Goal: Complete application form: Complete application form

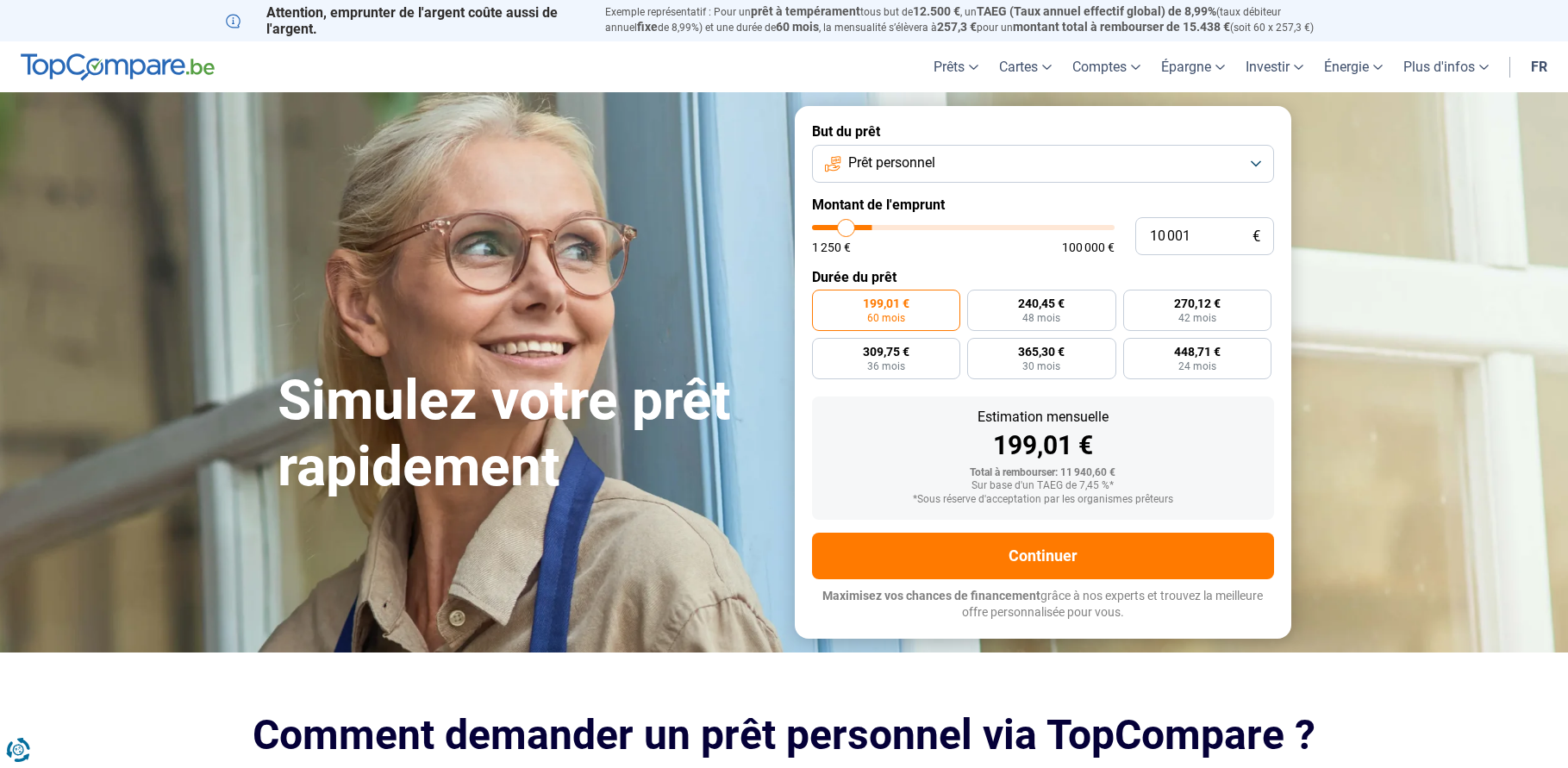
type input "20 750"
type input "20750"
click at [876, 225] on input "range" at bounding box center [963, 227] width 302 height 5
radio input "false"
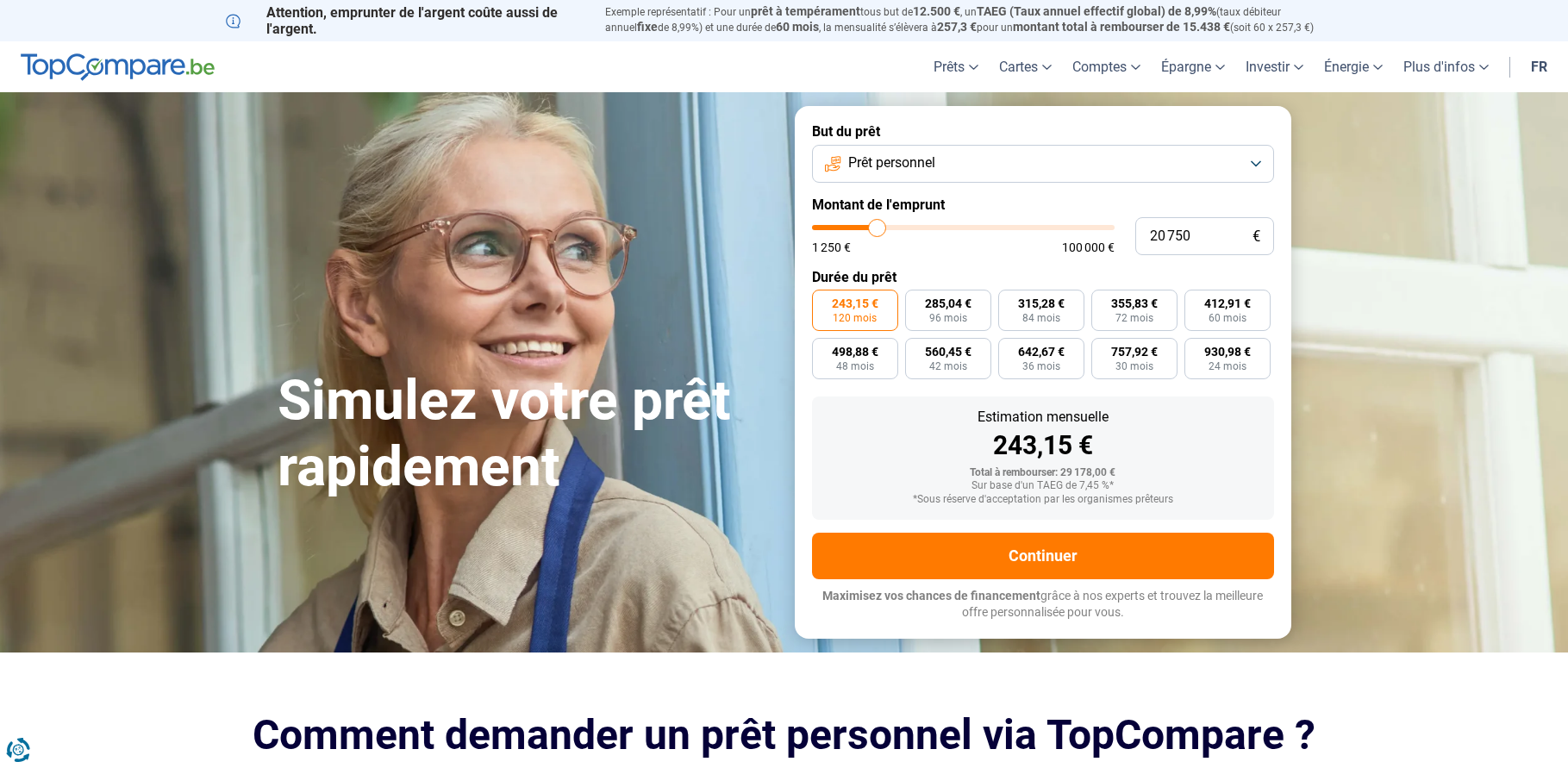
type input "20 500"
type input "20500"
type input "20 000"
type input "20000"
type input "19 750"
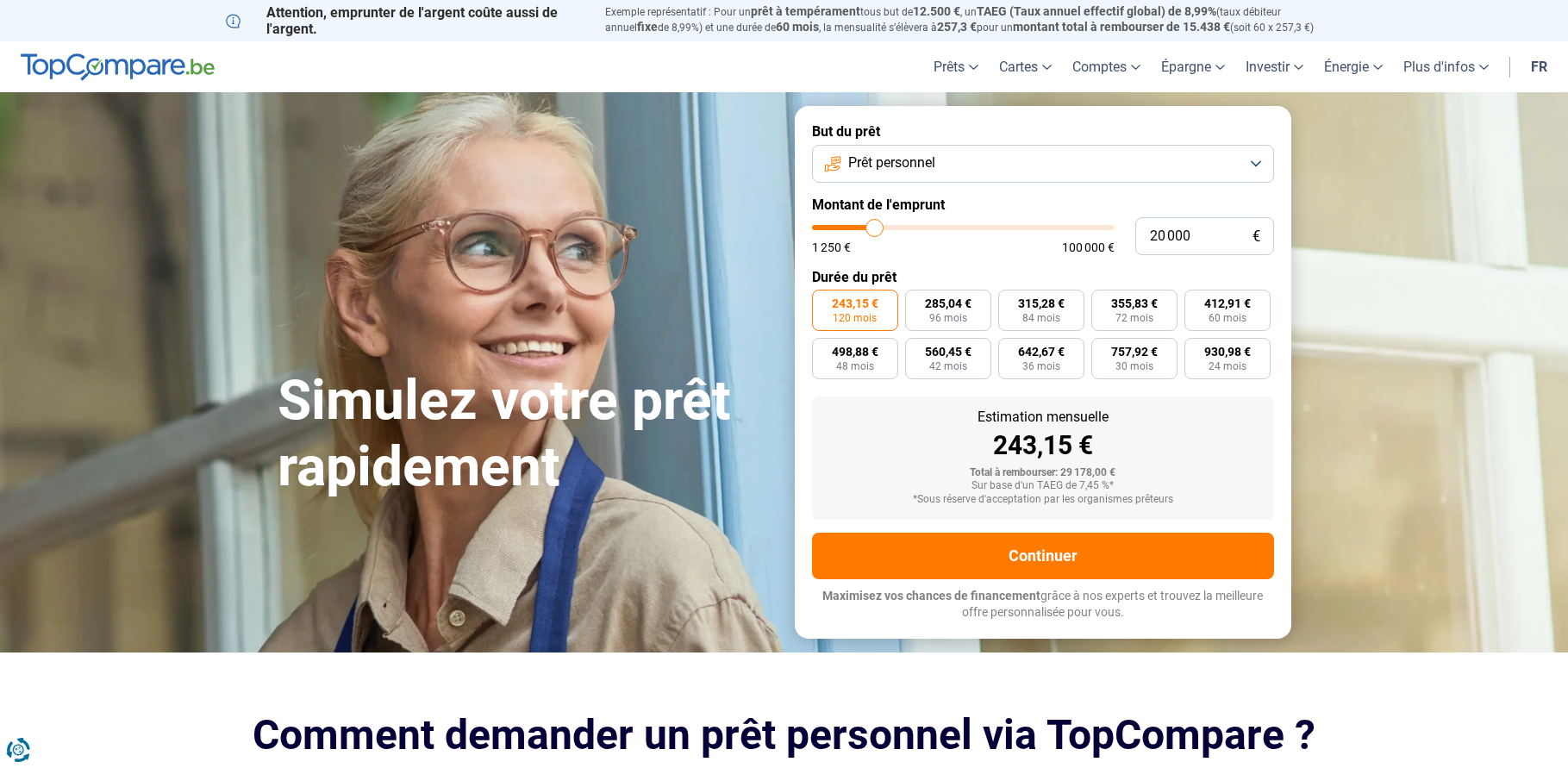
type input "19750"
type input "19 000"
type input "19000"
type input "18 750"
type input "18750"
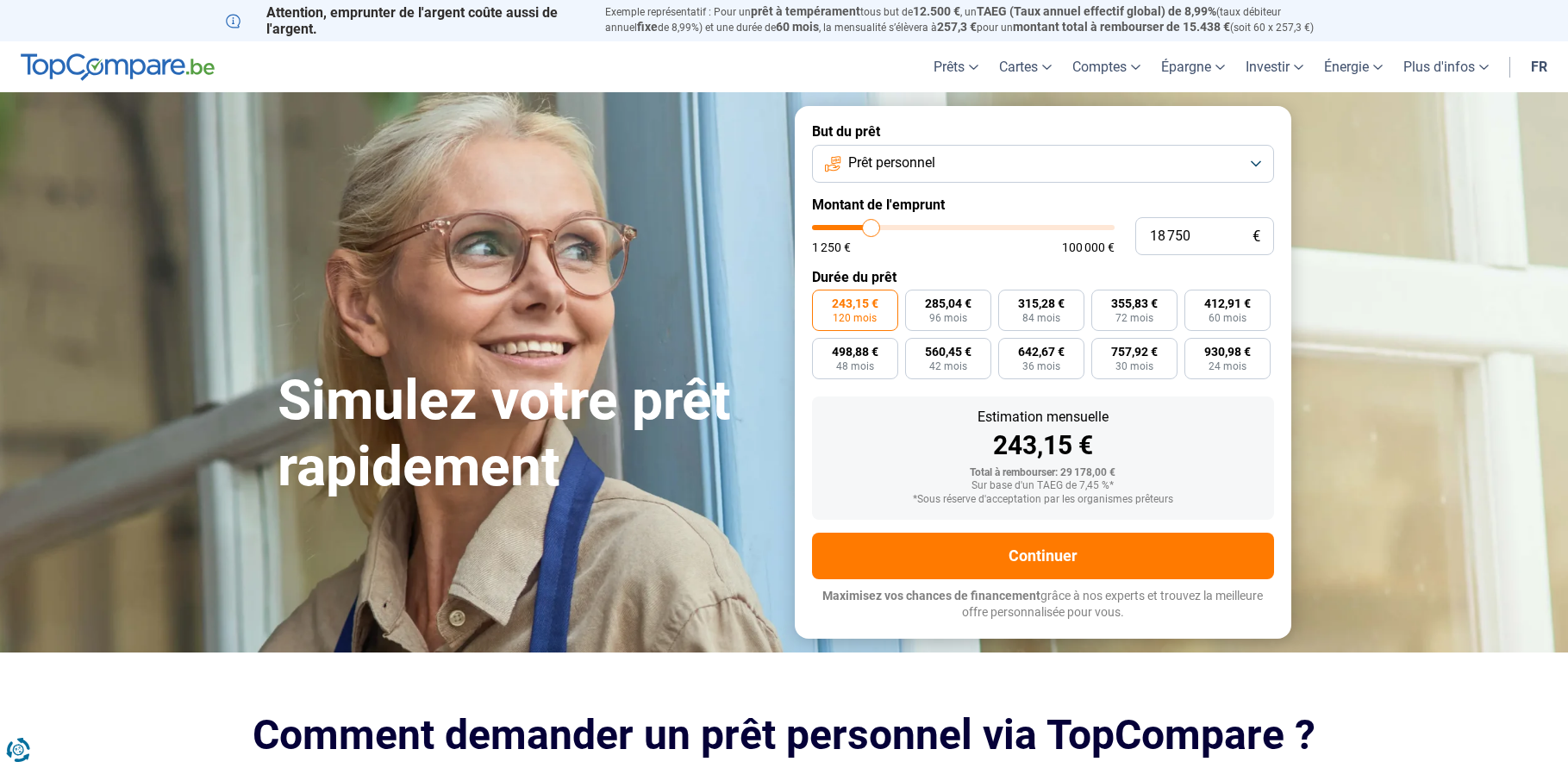
type input "18 500"
type input "18500"
type input "18 000"
type input "18000"
type input "17 750"
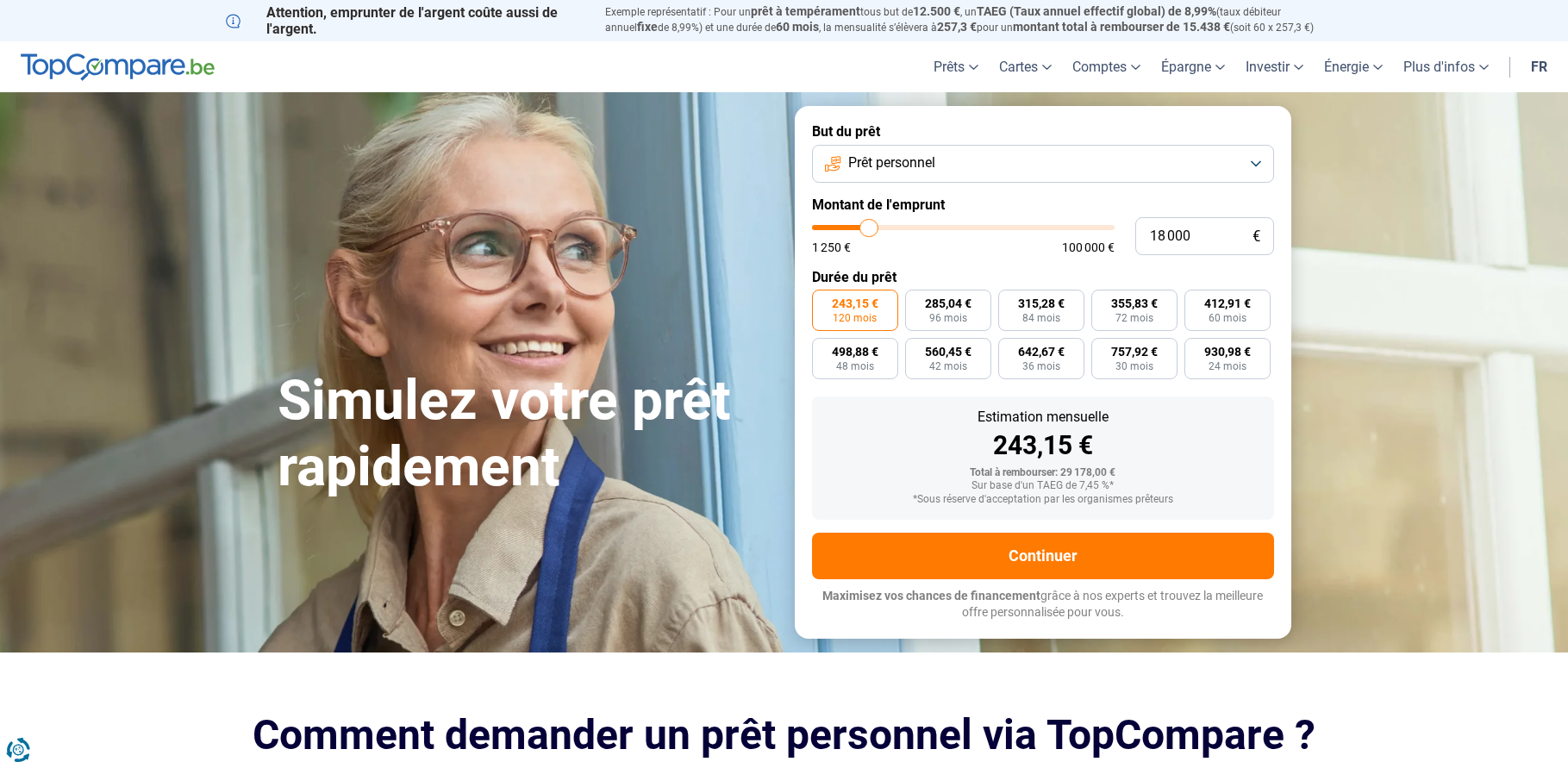
type input "17750"
type input "17 000"
type input "17000"
type input "16 250"
type input "16250"
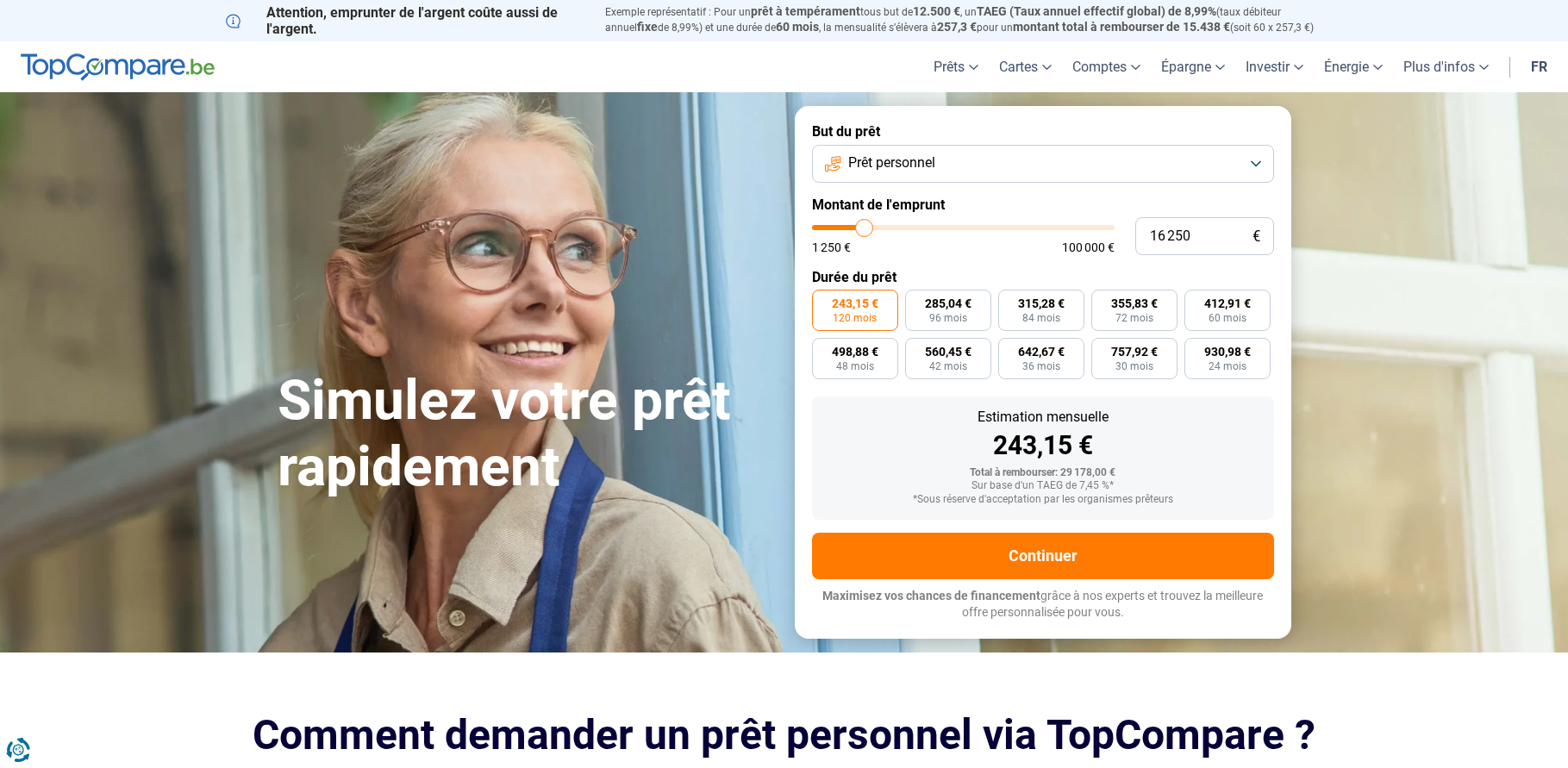
type input "15 750"
type input "15750"
type input "15 500"
type input "15500"
type input "14 750"
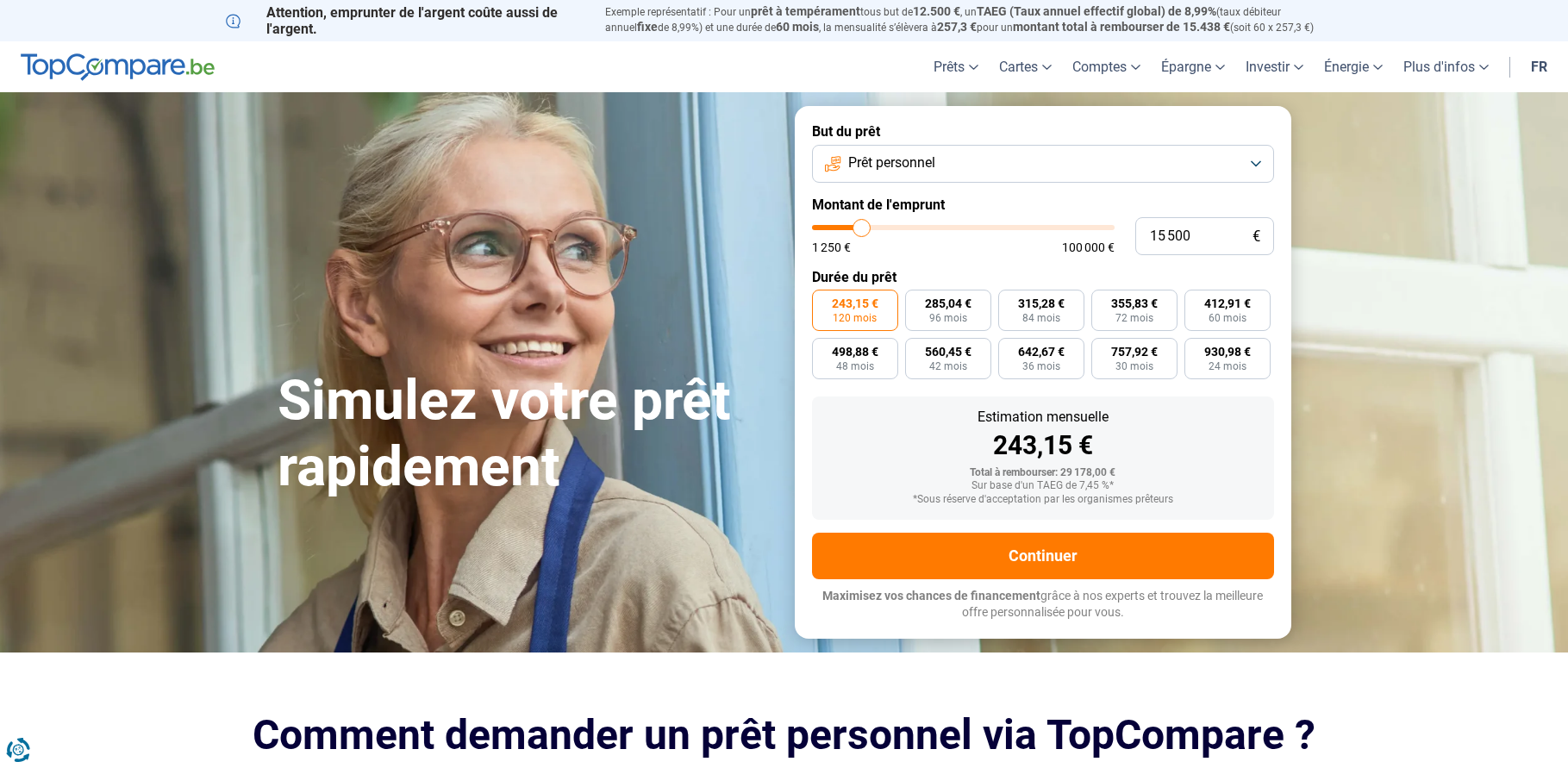
type input "14750"
type input "14 500"
type input "14500"
type input "14 250"
type input "14250"
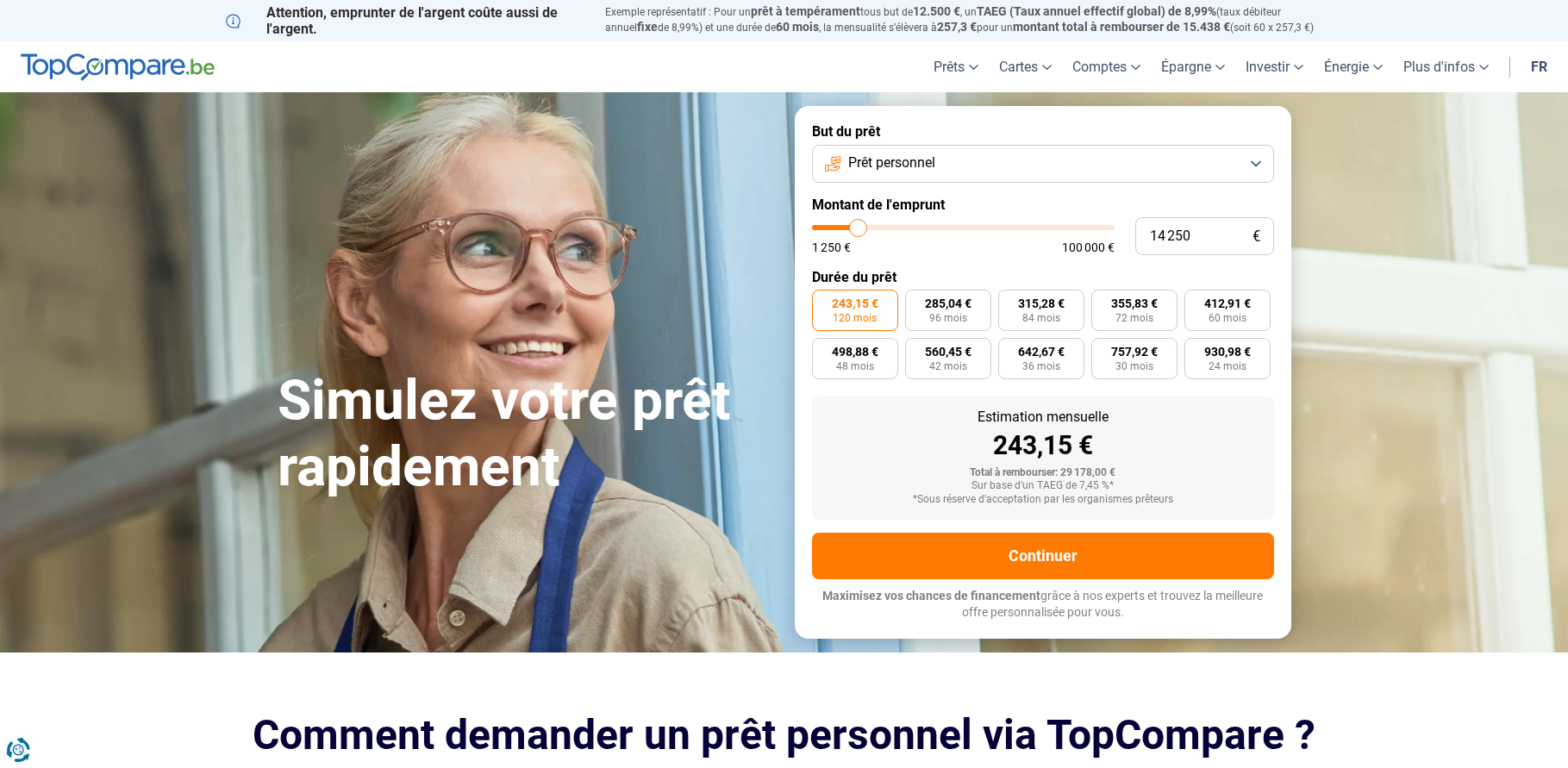
type input "13 500"
type input "13500"
type input "13 250"
type input "13250"
type input "12 750"
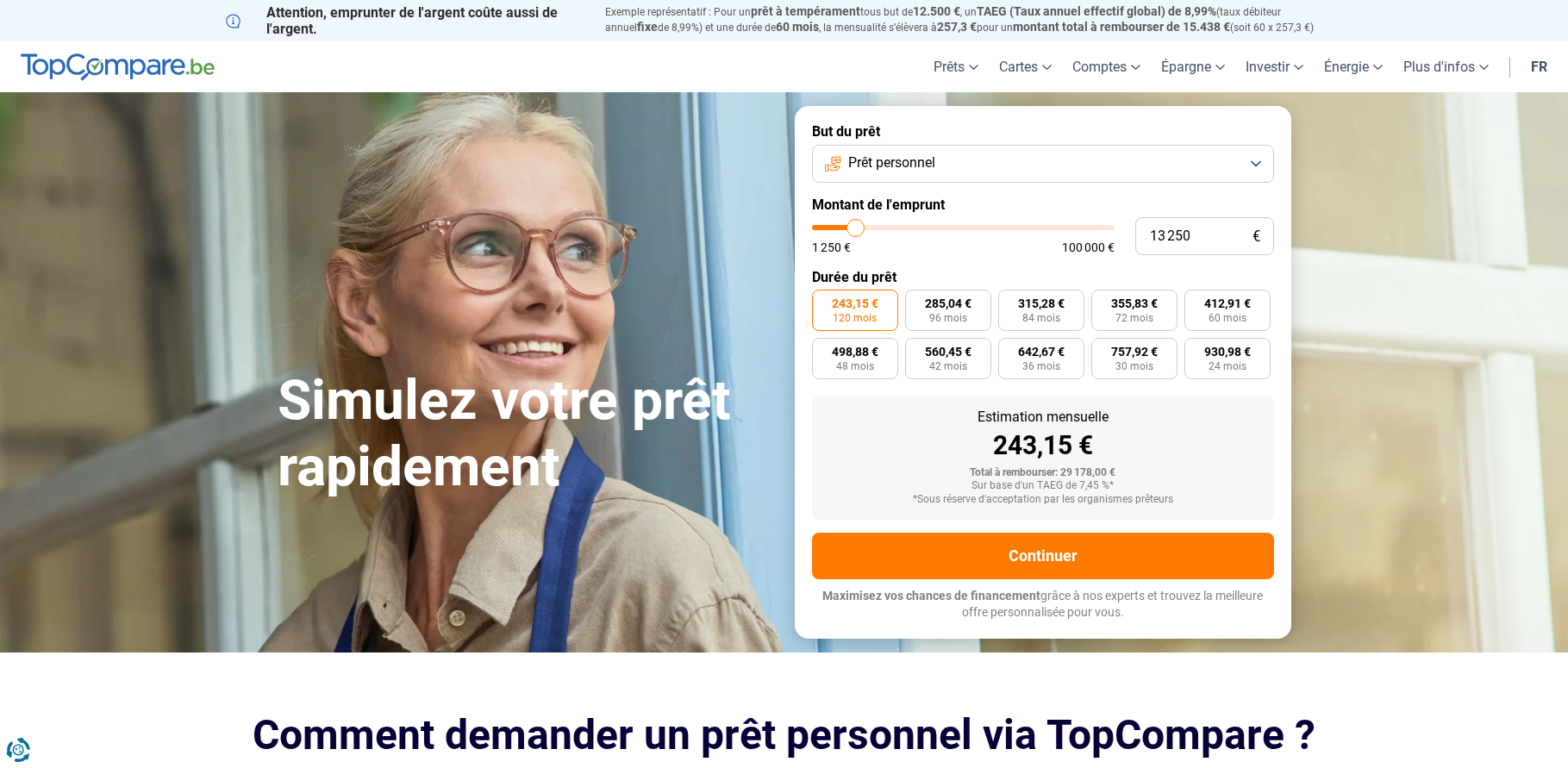
type input "12750"
type input "12 000"
type input "12000"
type input "11 750"
type input "11750"
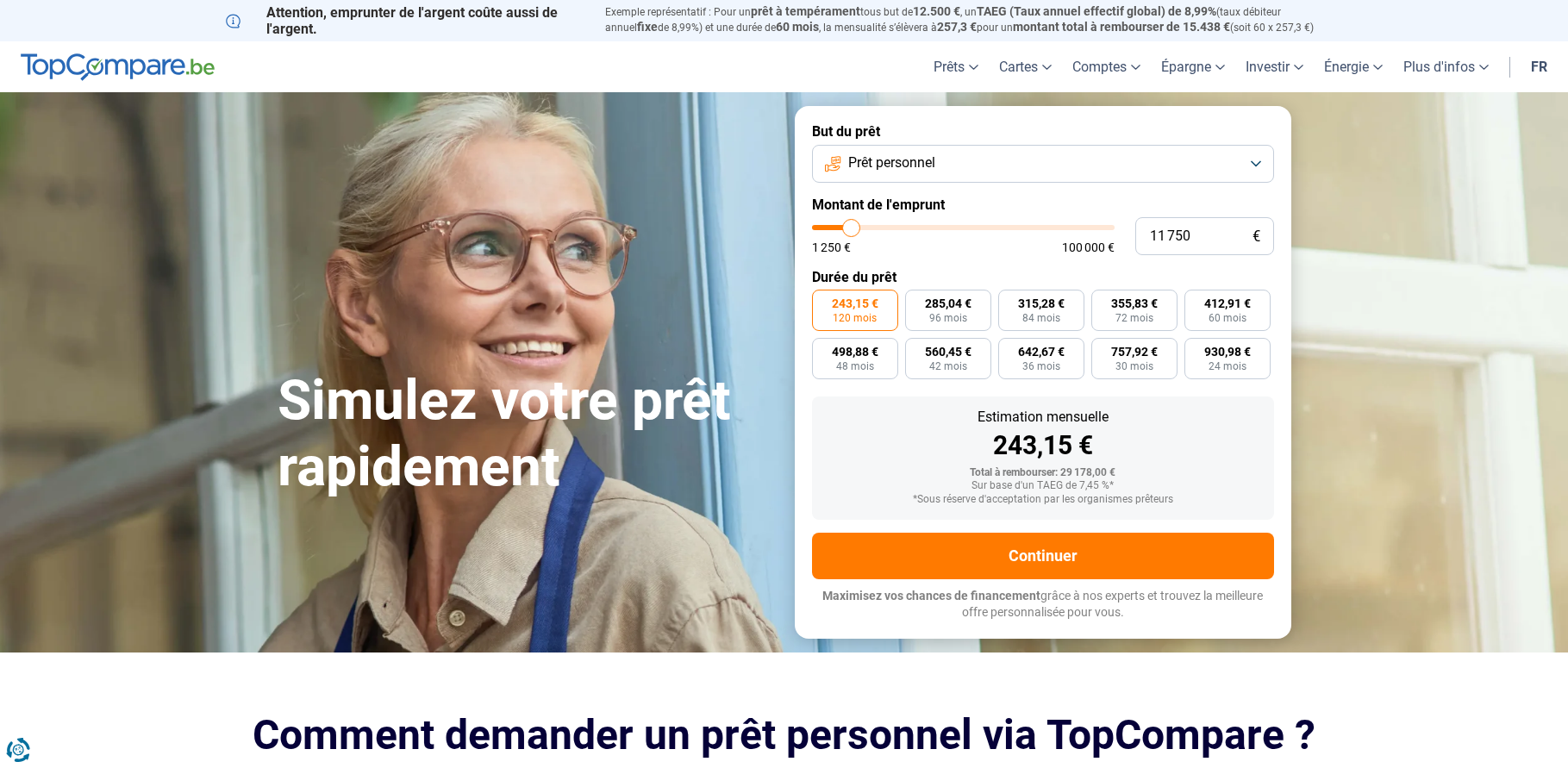
type input "11 500"
type input "11500"
type input "10 500"
type input "10500"
type input "10 250"
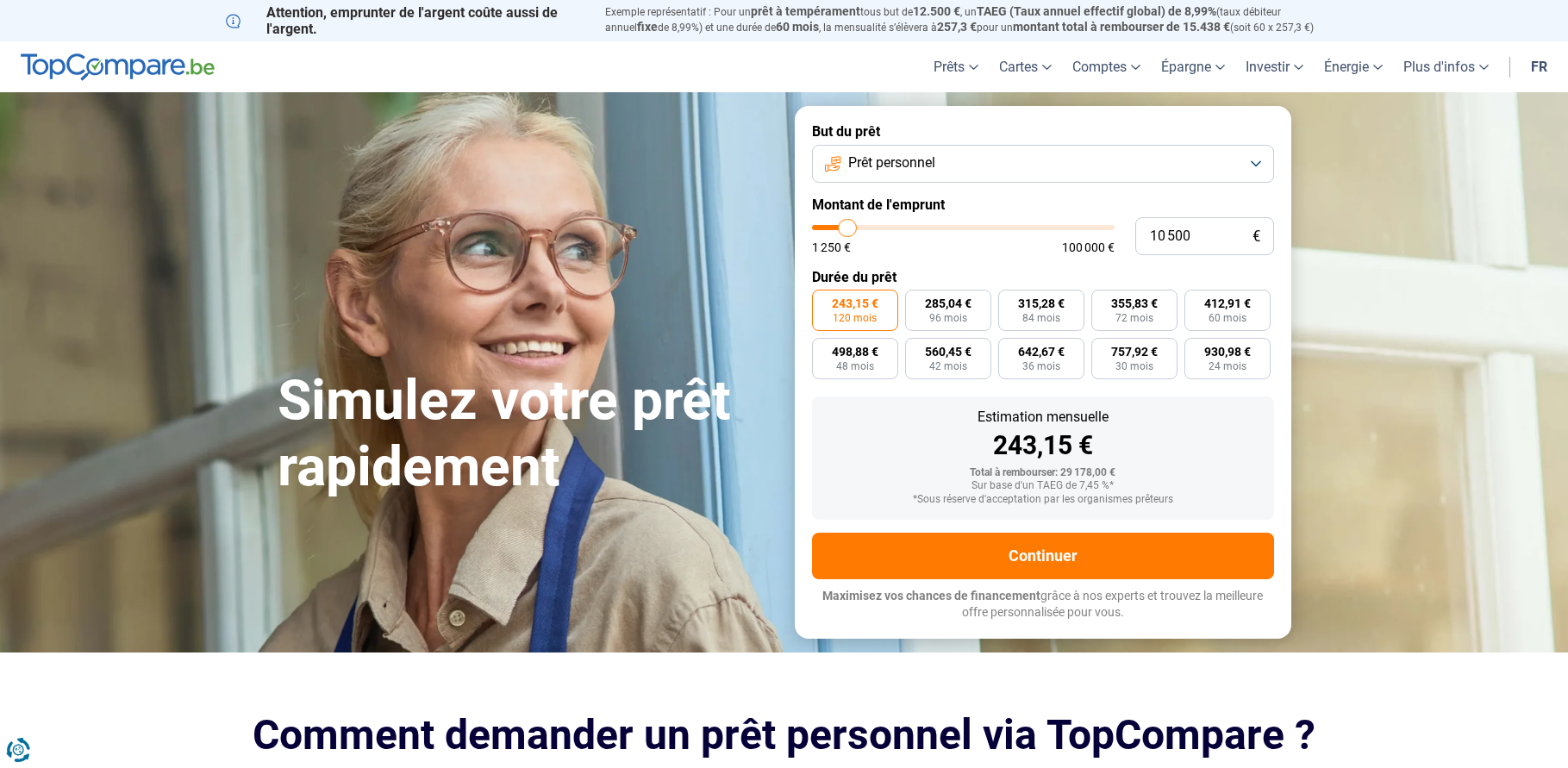
type input "10250"
type input "10 000"
type input "10000"
type input "9 750"
type input "9750"
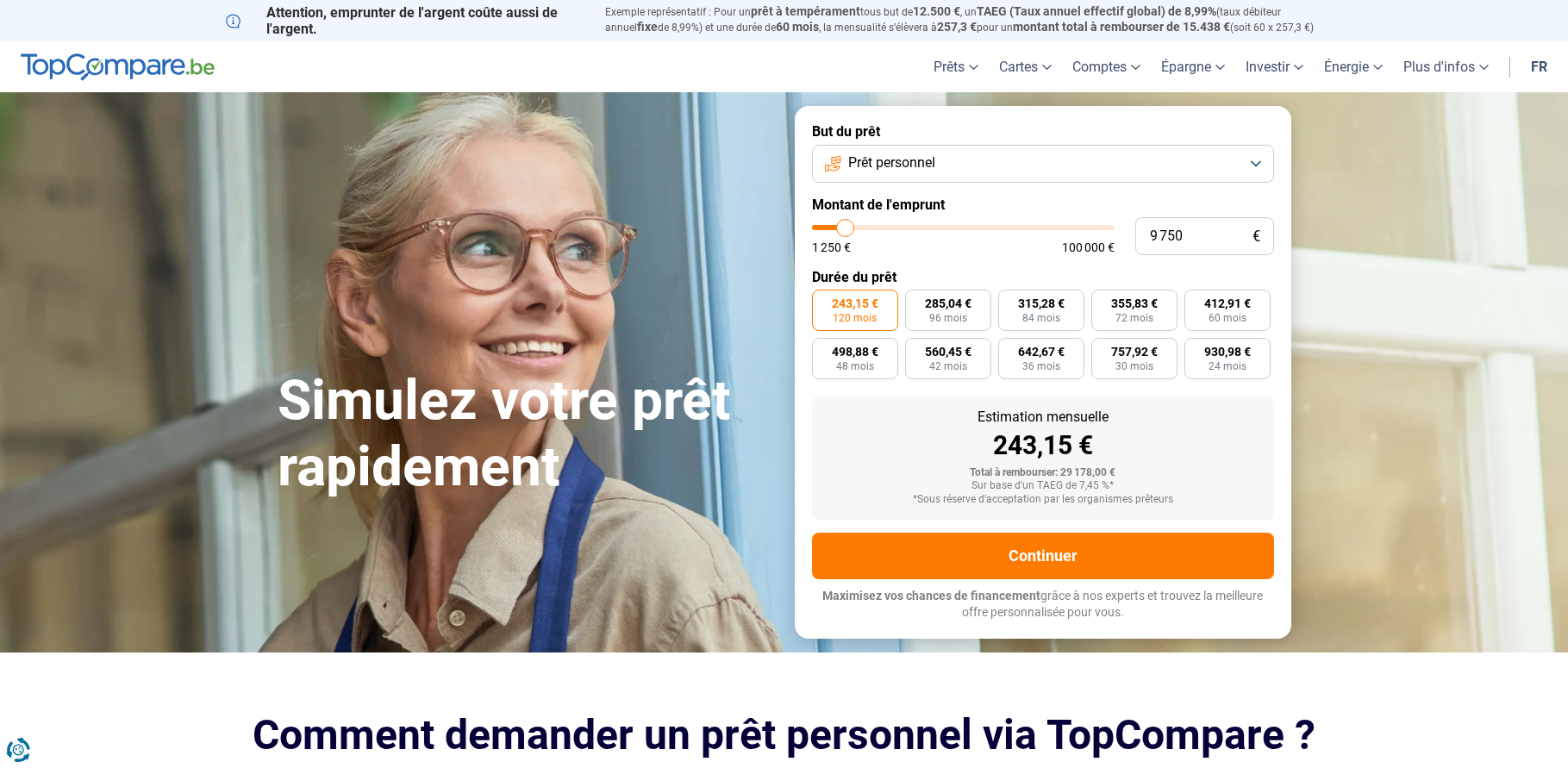
type input "9 500"
type input "9500"
type input "9 000"
type input "9000"
type input "8 750"
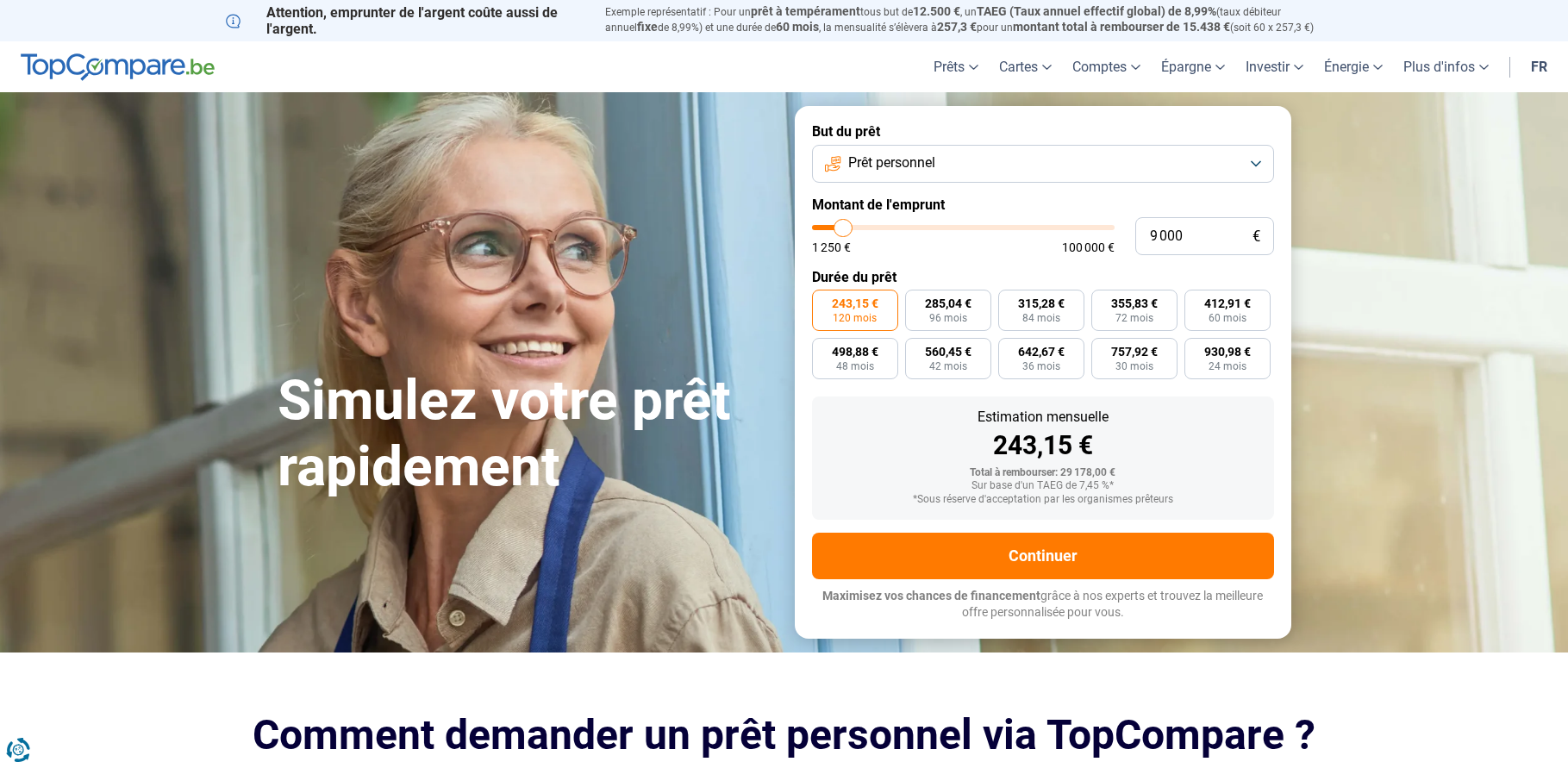
type input "8750"
type input "8 500"
type input "8500"
type input "8 250"
type input "8250"
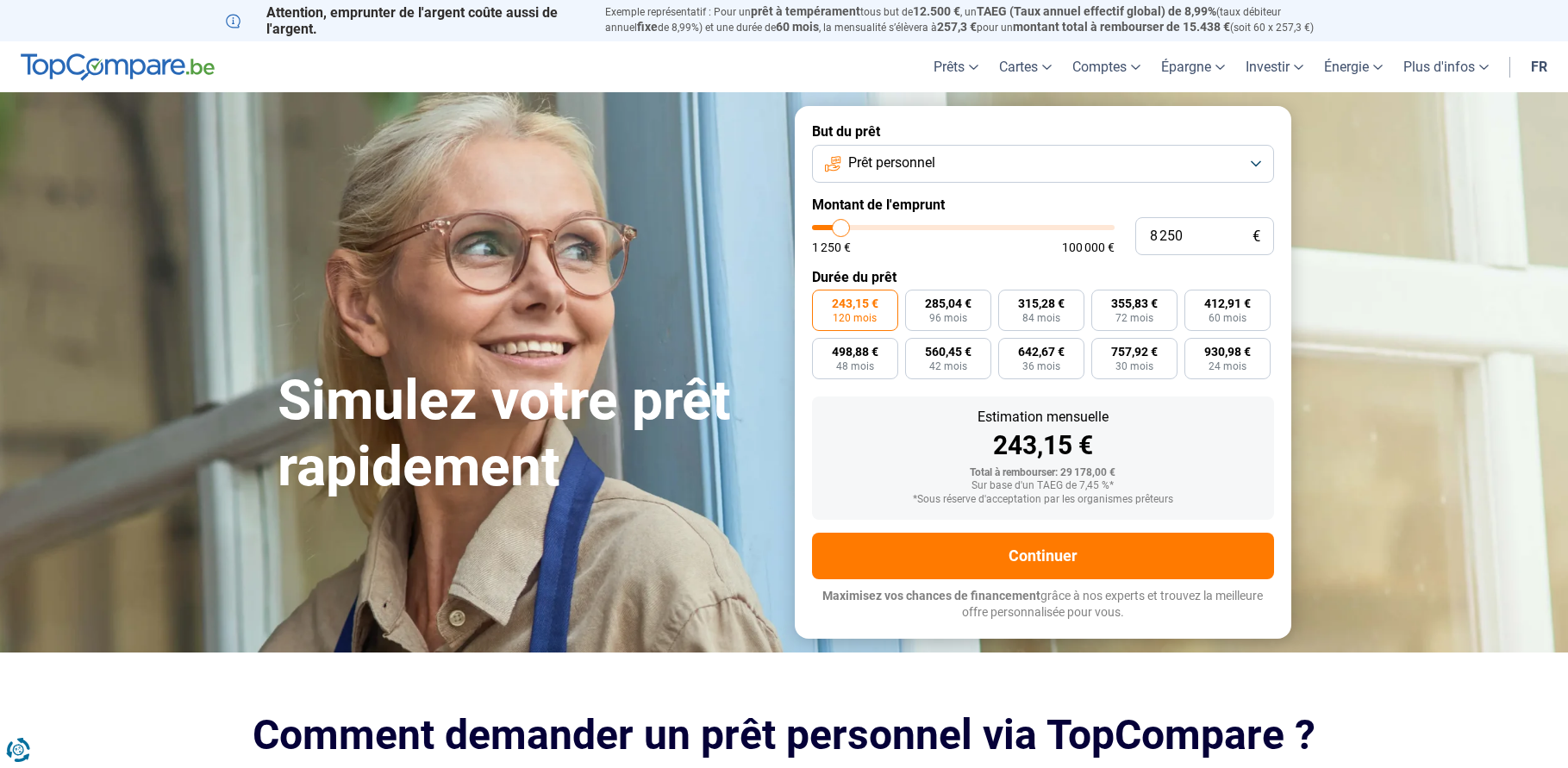
type input "8 000"
type input "8000"
type input "7 500"
type input "7500"
type input "7 250"
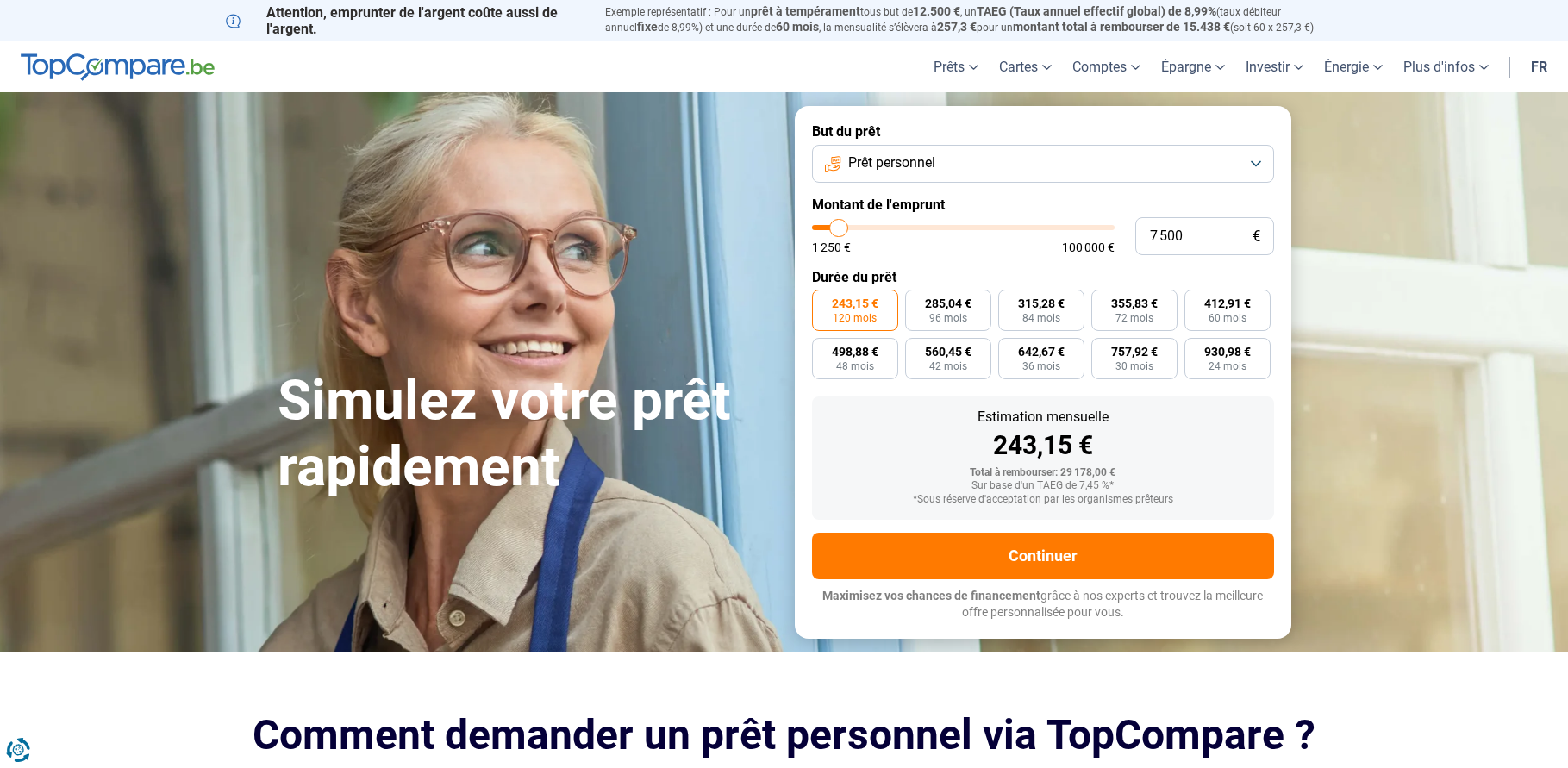
type input "7250"
type input "7 000"
type input "7000"
type input "6 750"
type input "6750"
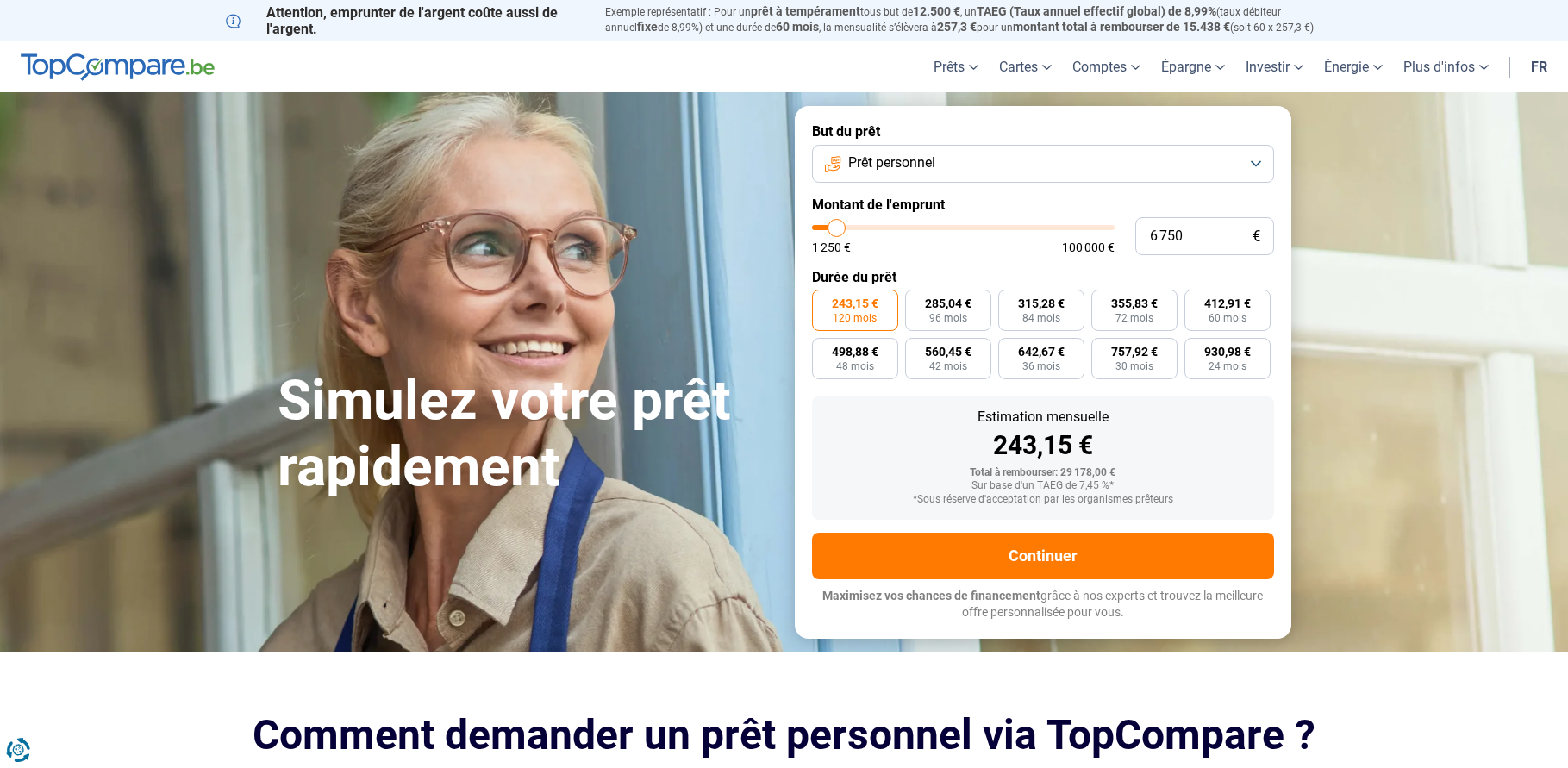
type input "7 000"
type input "7000"
type input "7 250"
type input "7250"
type input "7 000"
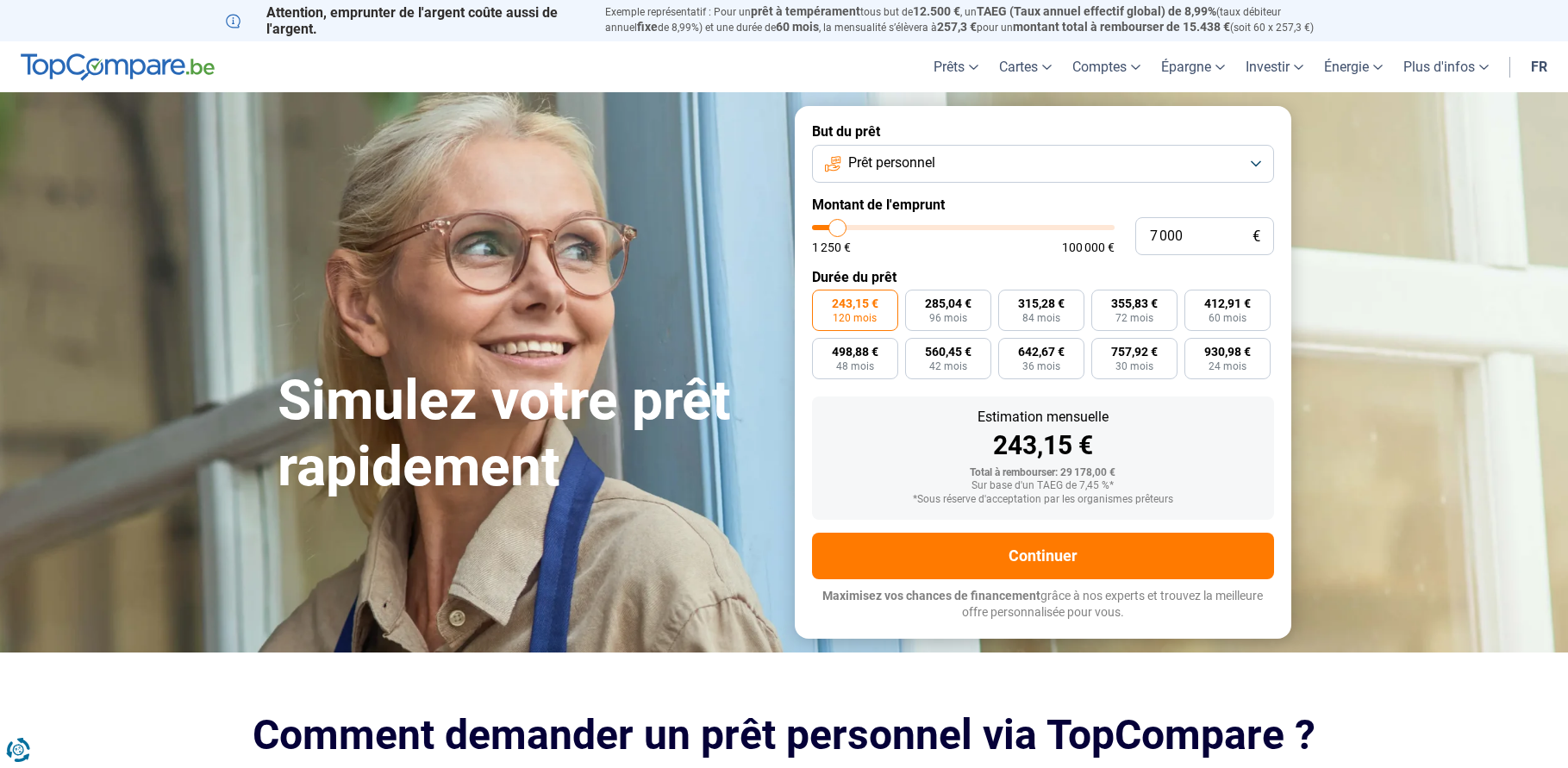
drag, startPoint x: 877, startPoint y: 226, endPoint x: 838, endPoint y: 219, distance: 39.6
type input "7000"
click at [838, 225] on input "range" at bounding box center [963, 227] width 302 height 5
radio input "true"
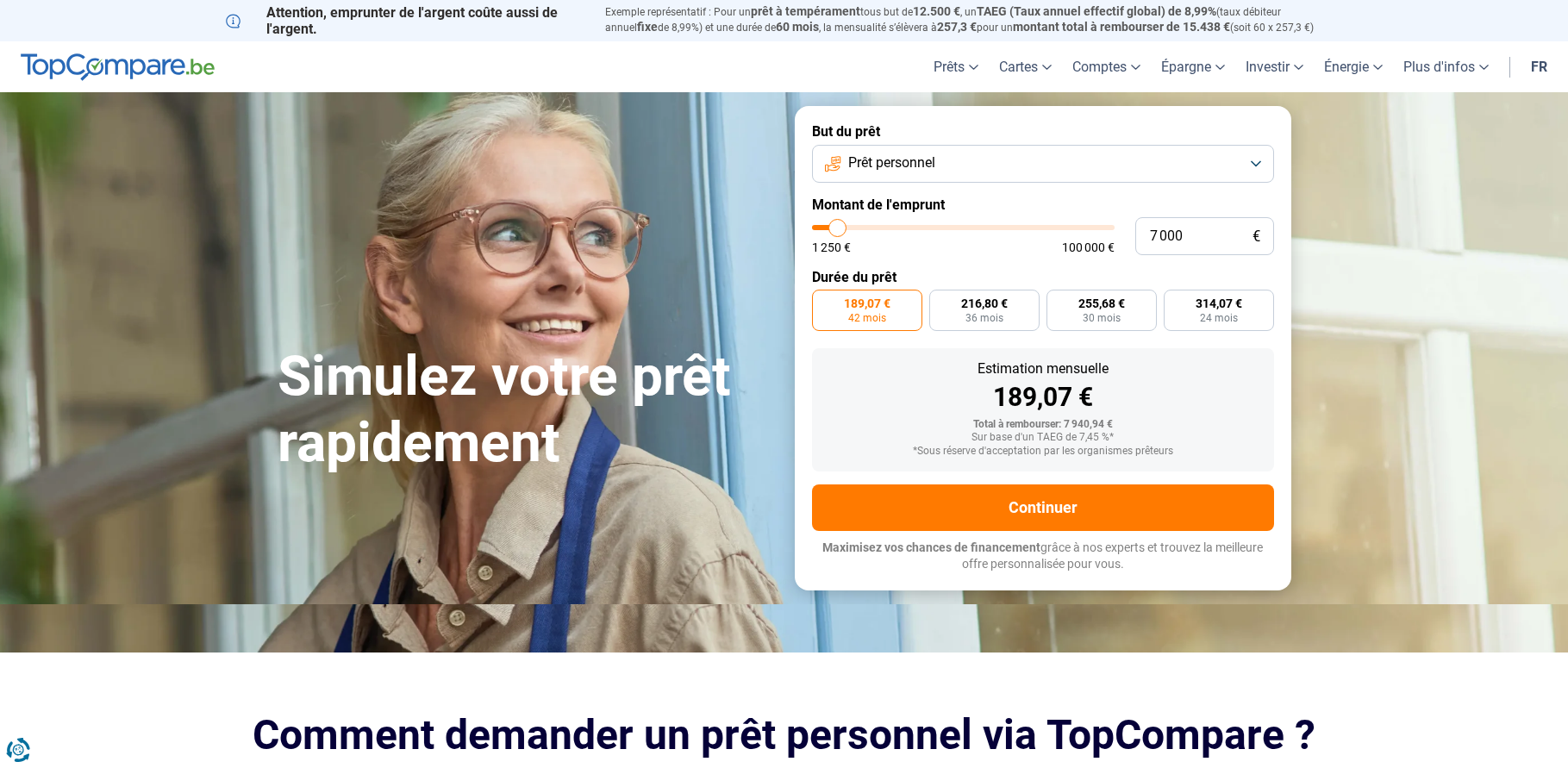
type input "5 500"
type input "5500"
type input "5 750"
type input "5750"
type input "6 000"
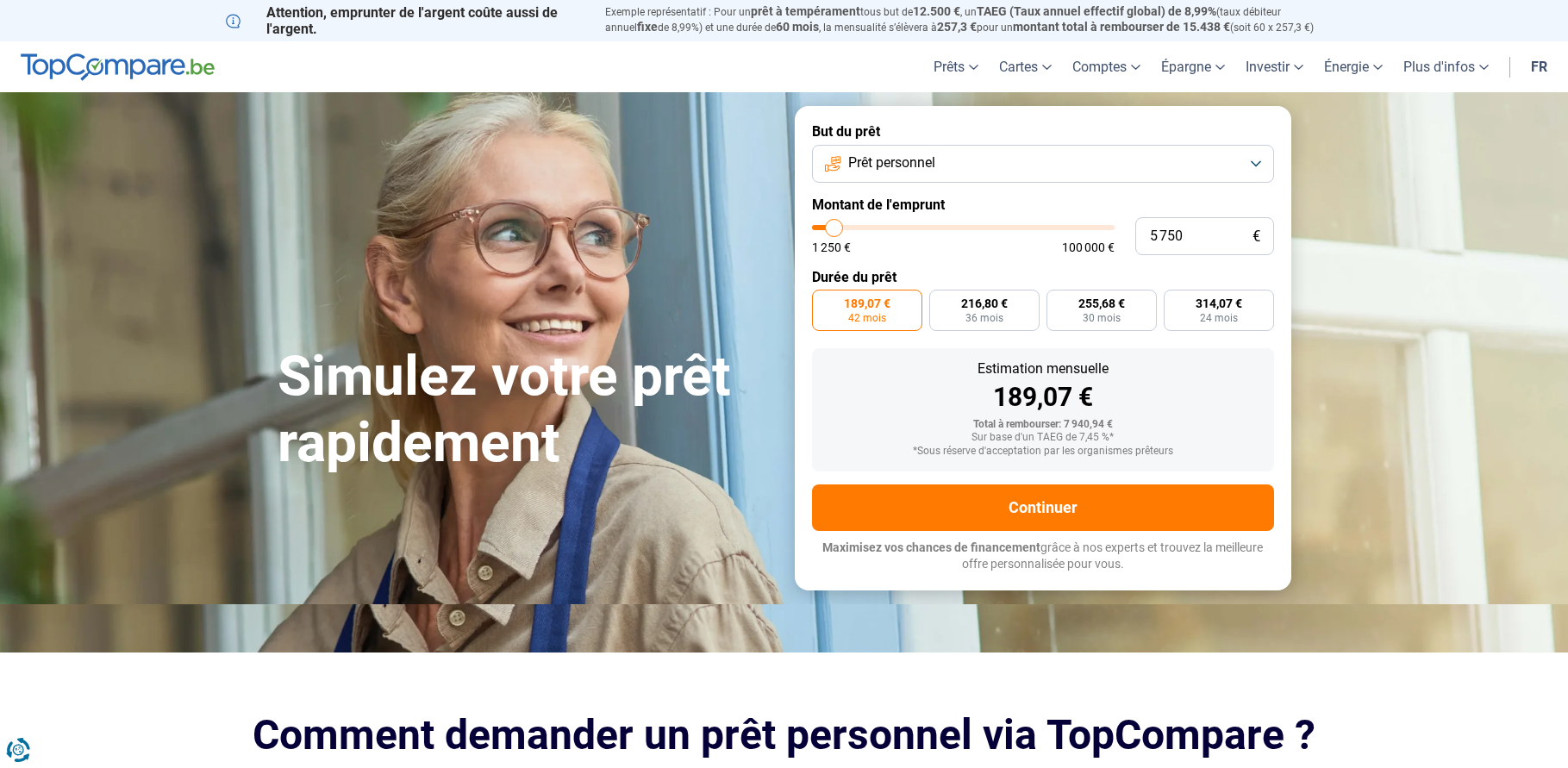
type input "6000"
type input "6 500"
type input "6500"
click at [836, 227] on input "range" at bounding box center [963, 227] width 302 height 5
type input "7 500"
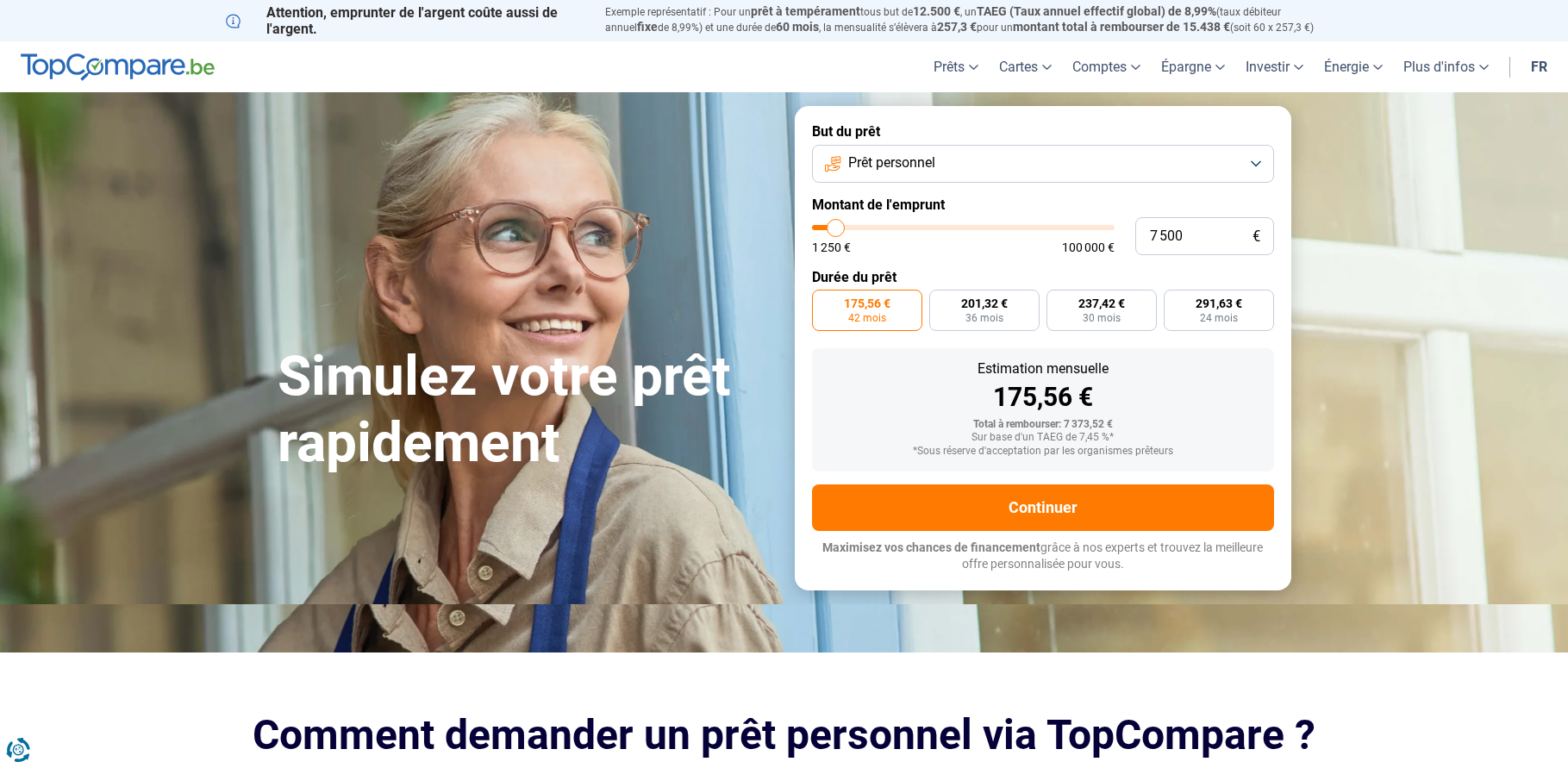
type input "7500"
type input "7 250"
type input "7250"
type input "7 000"
type input "7000"
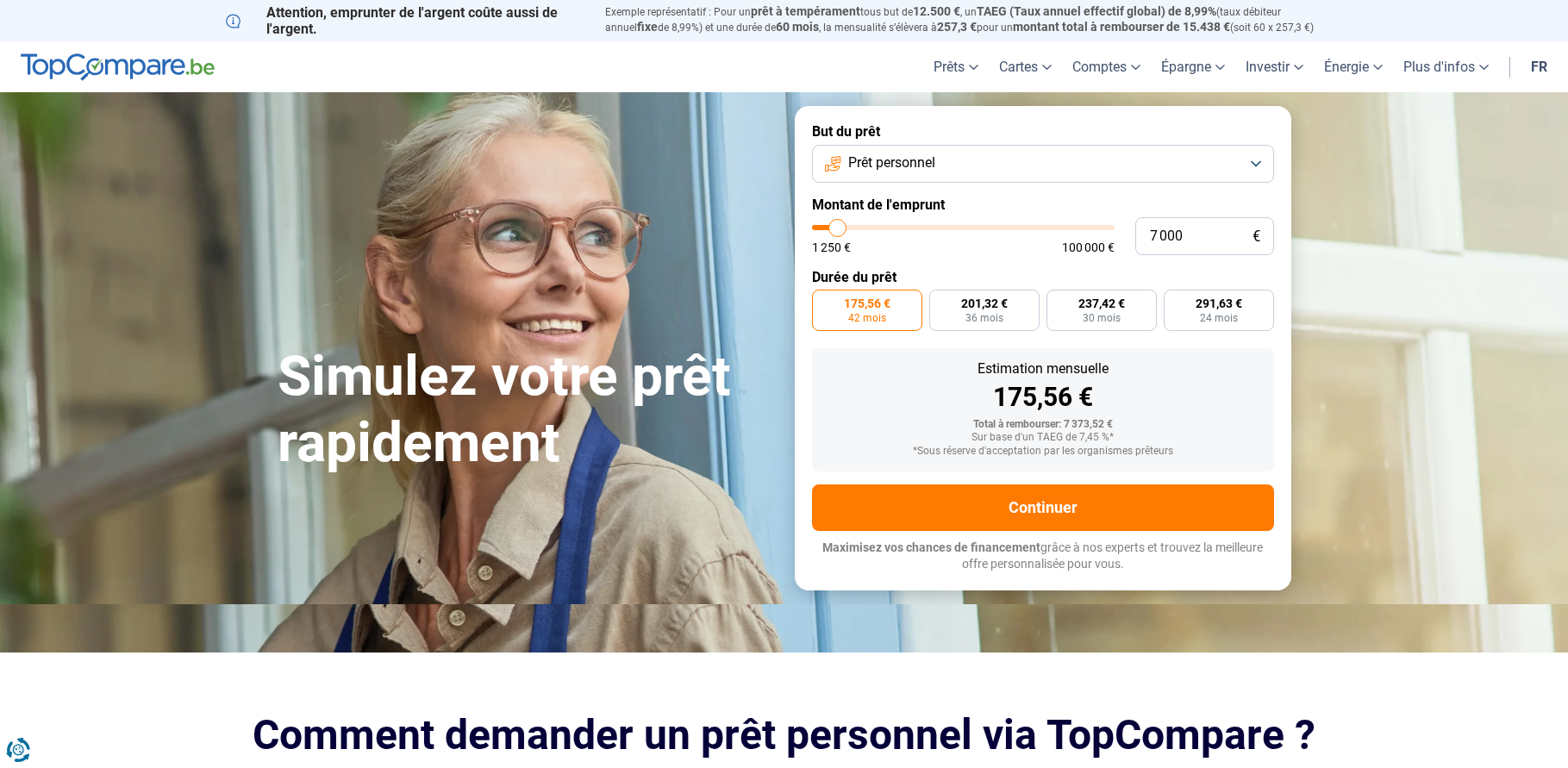
type input "6 750"
type input "6750"
type input "6 500"
type input "6500"
type input "6 000"
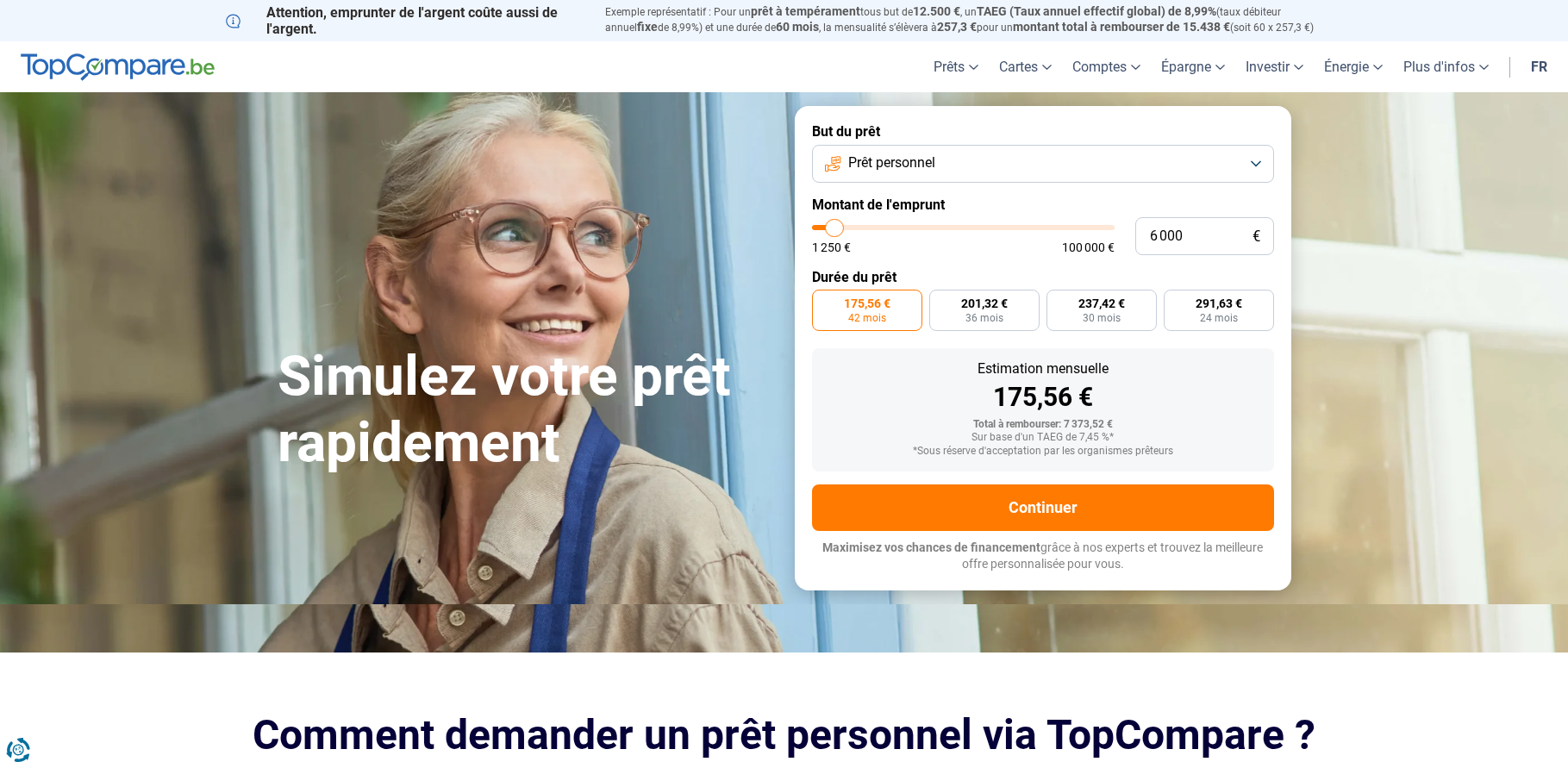
type input "6000"
click at [835, 230] on input "range" at bounding box center [963, 227] width 302 height 5
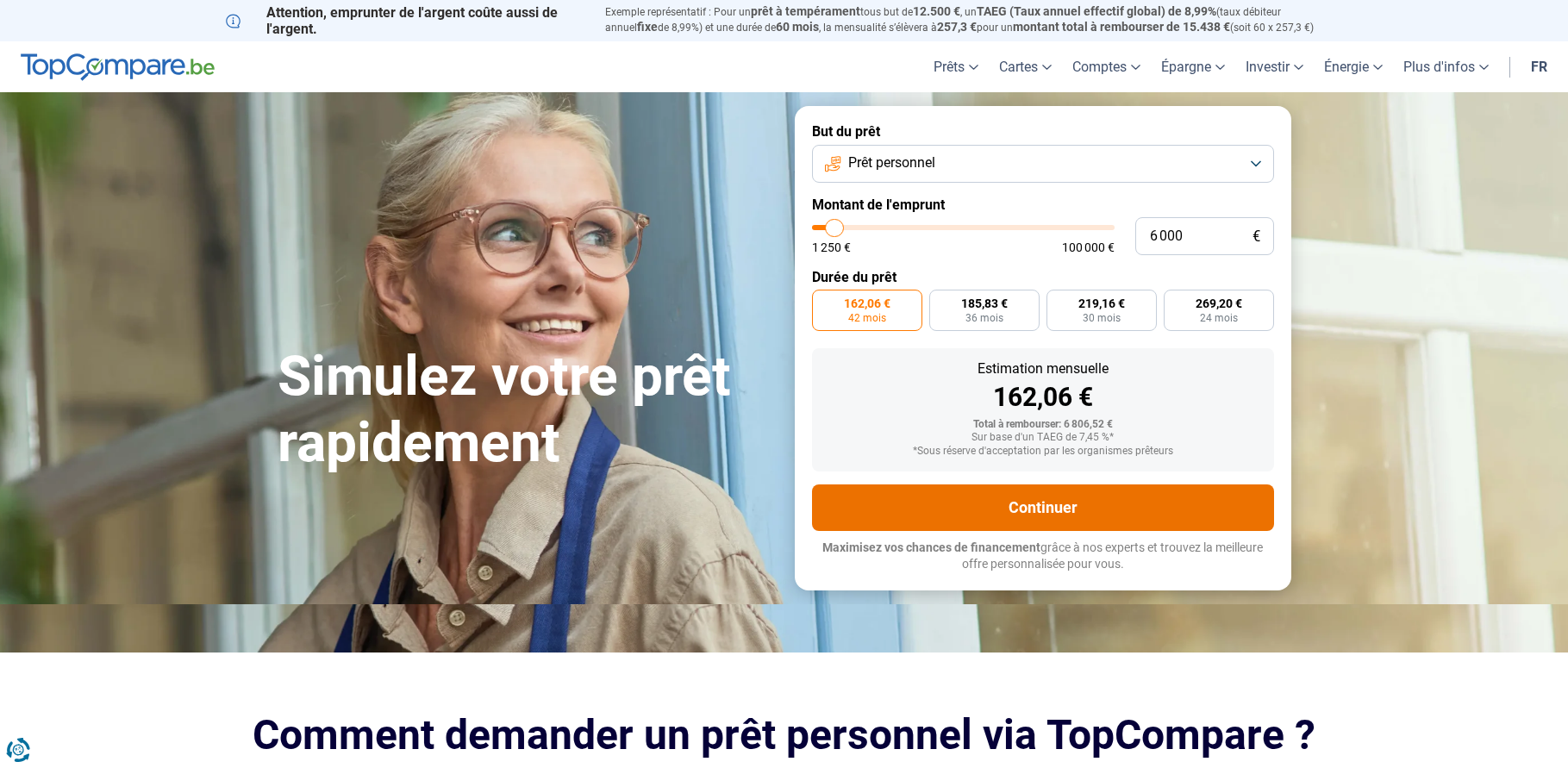
click at [1033, 518] on button "Continuer" at bounding box center [1043, 507] width 462 height 46
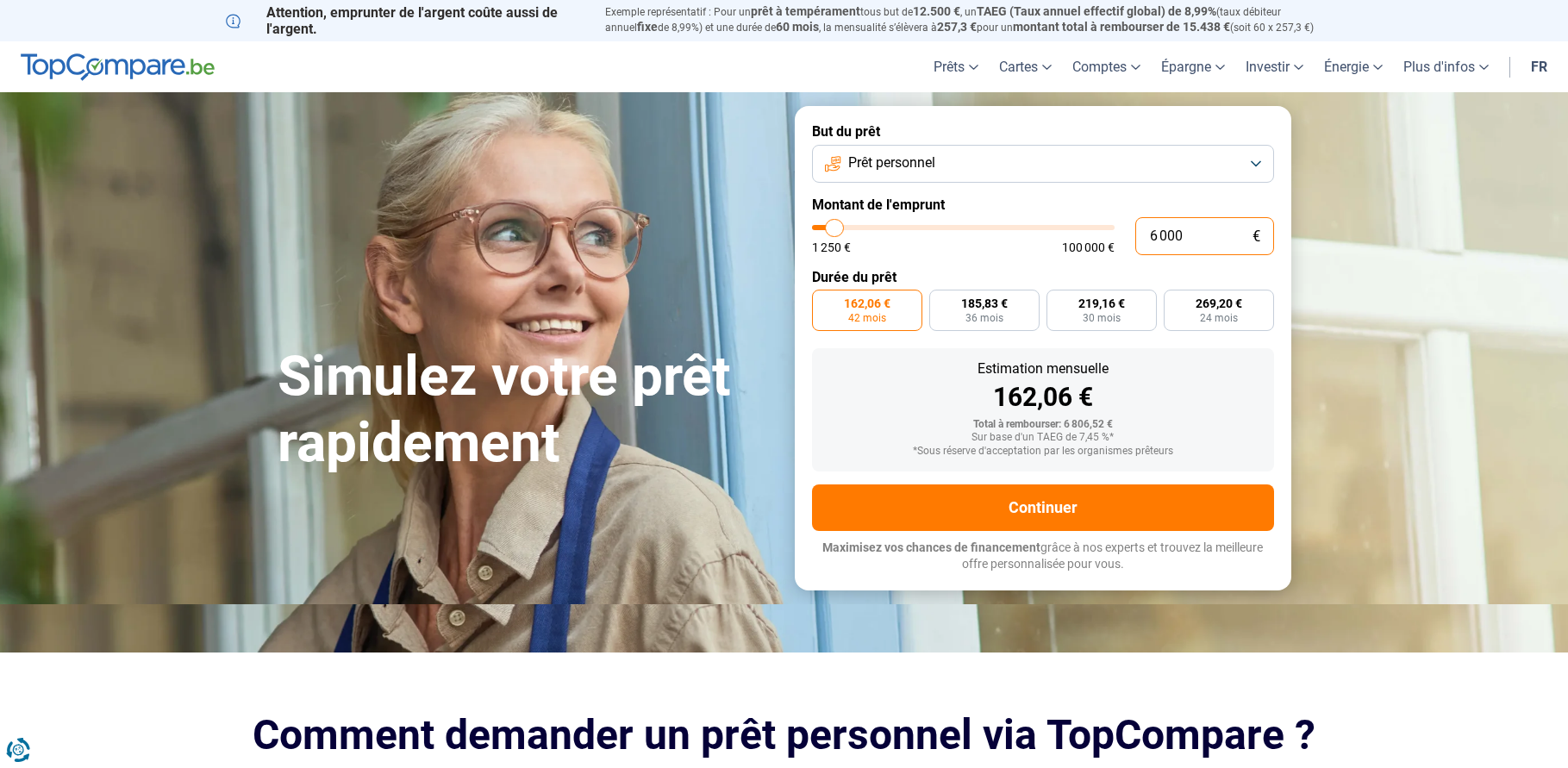
drag, startPoint x: 1135, startPoint y: 246, endPoint x: 1081, endPoint y: 248, distance: 54.0
click at [1082, 246] on div "6 000 € 1 250 € 100 000 €" at bounding box center [1043, 236] width 462 height 38
type input "7"
type input "1250"
type input "75"
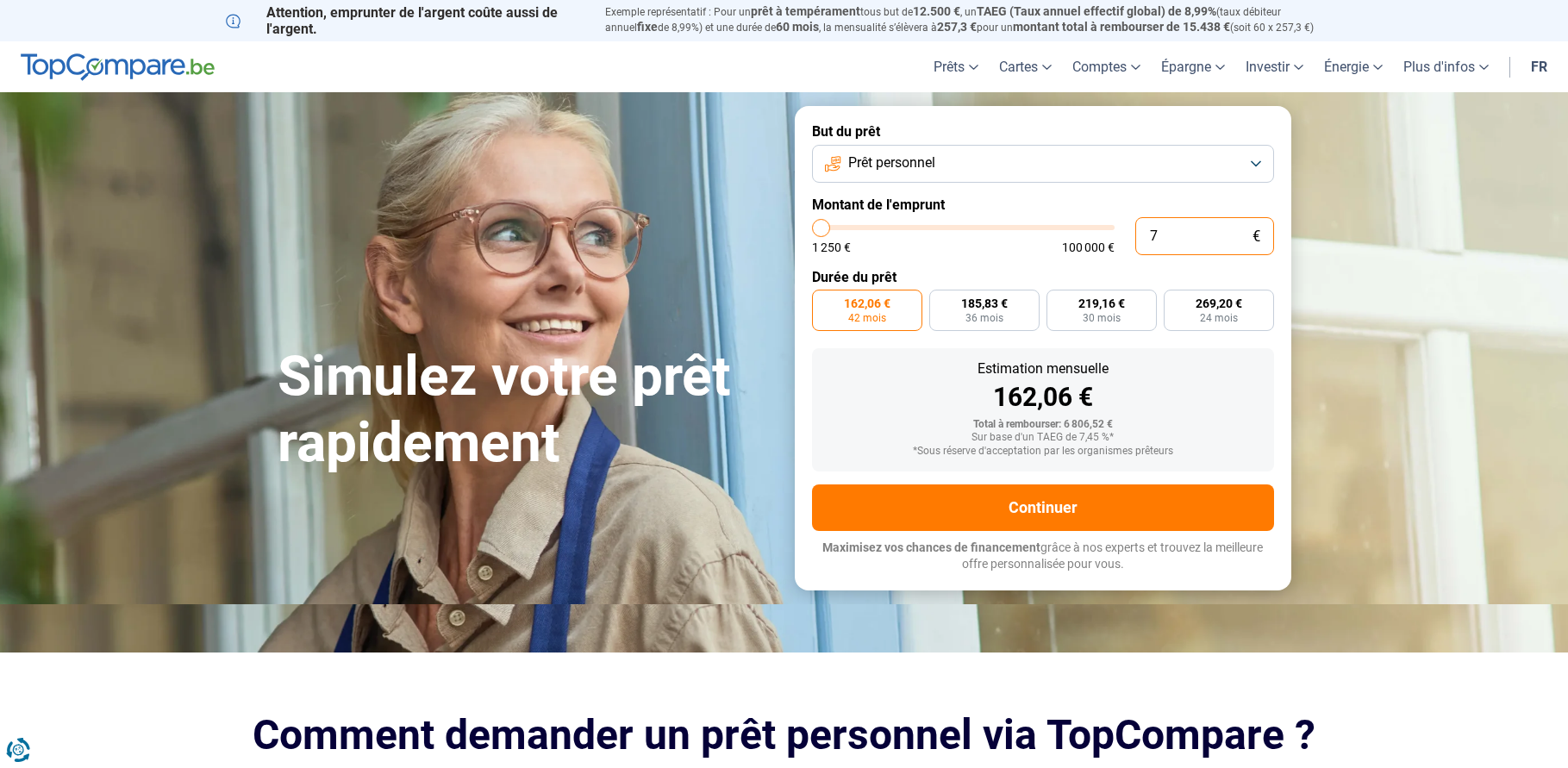
type input "1250"
type input "750"
type input "1250"
type input "7 500"
type input "7500"
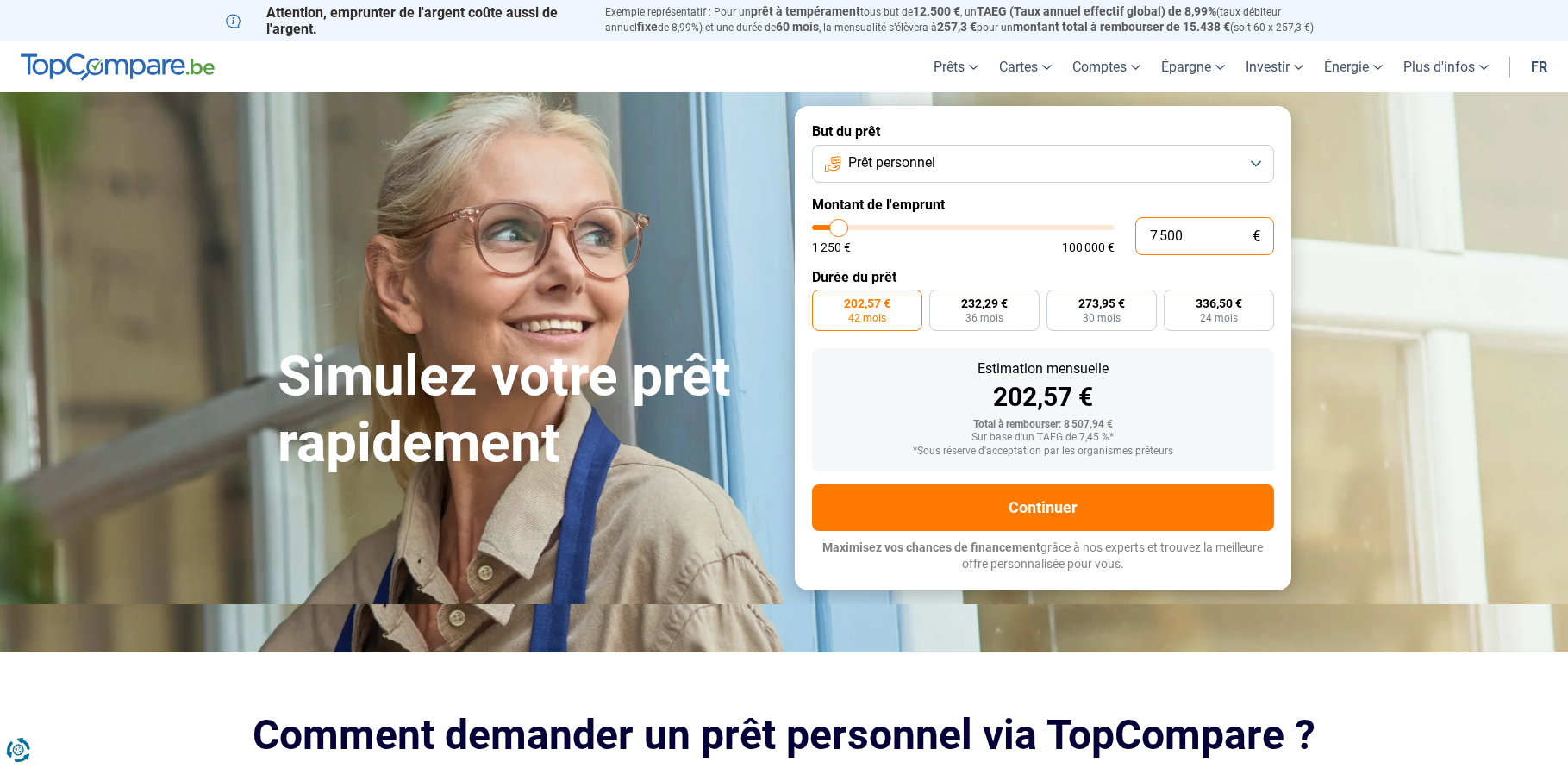
drag, startPoint x: 1184, startPoint y: 239, endPoint x: 1115, endPoint y: 241, distance: 69.0
click at [1119, 241] on div "7 500 € 1 250 € 100 000 €" at bounding box center [1043, 236] width 462 height 38
type input "5"
type input "1250"
type input "50"
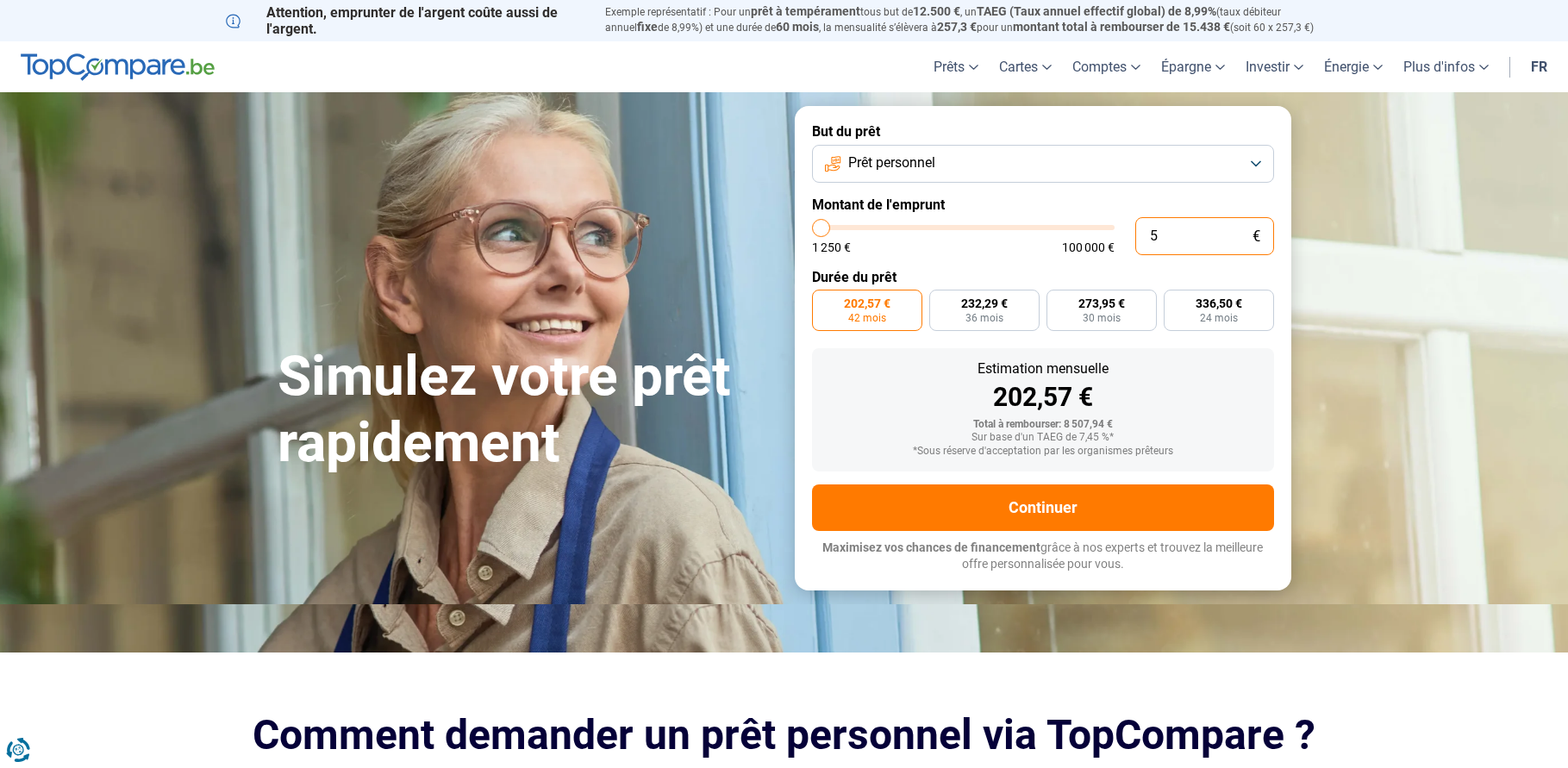
type input "1250"
type input "500"
type input "1250"
type input "5 000"
type input "5000"
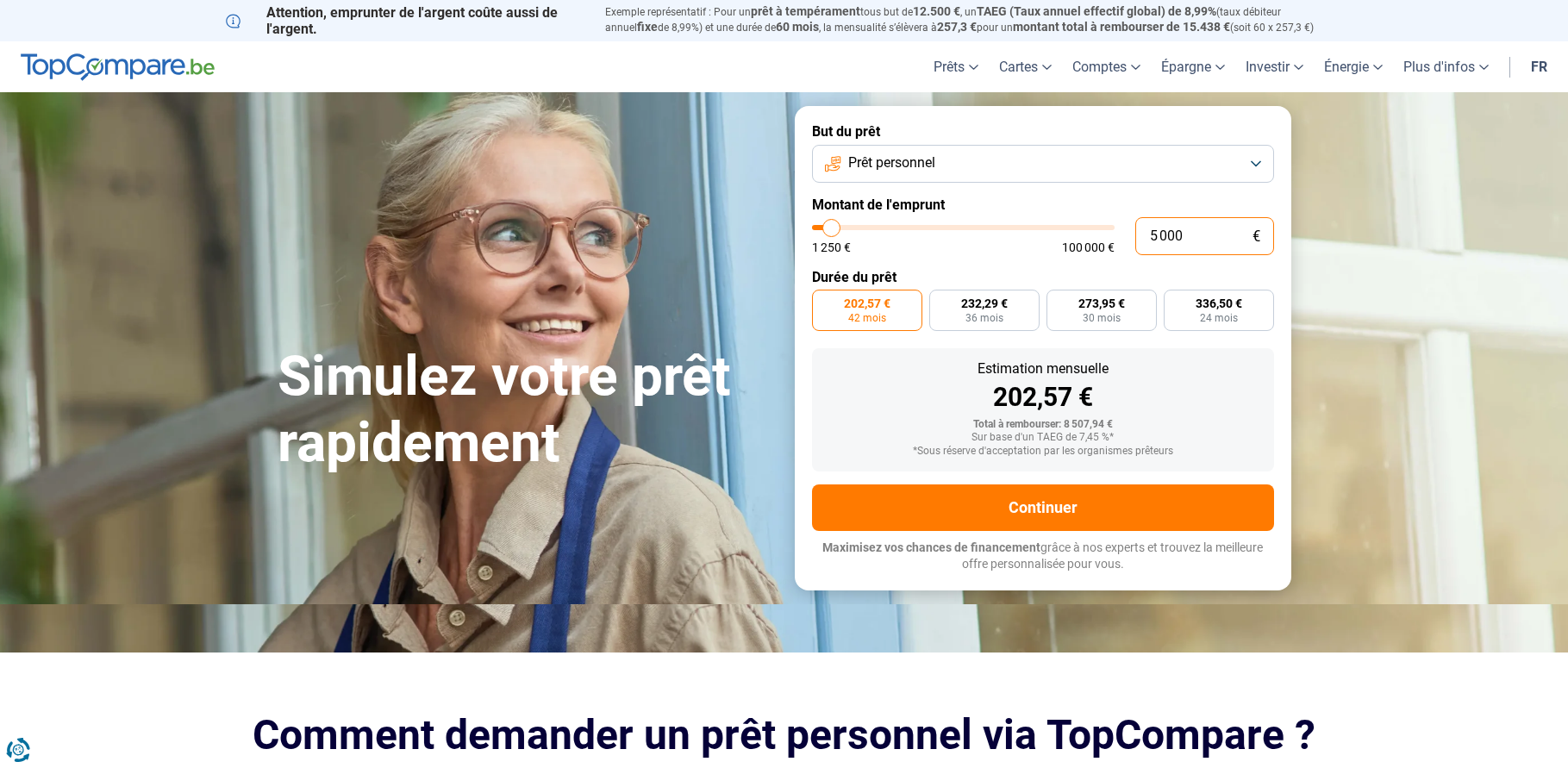
radio input "true"
type input "5 000"
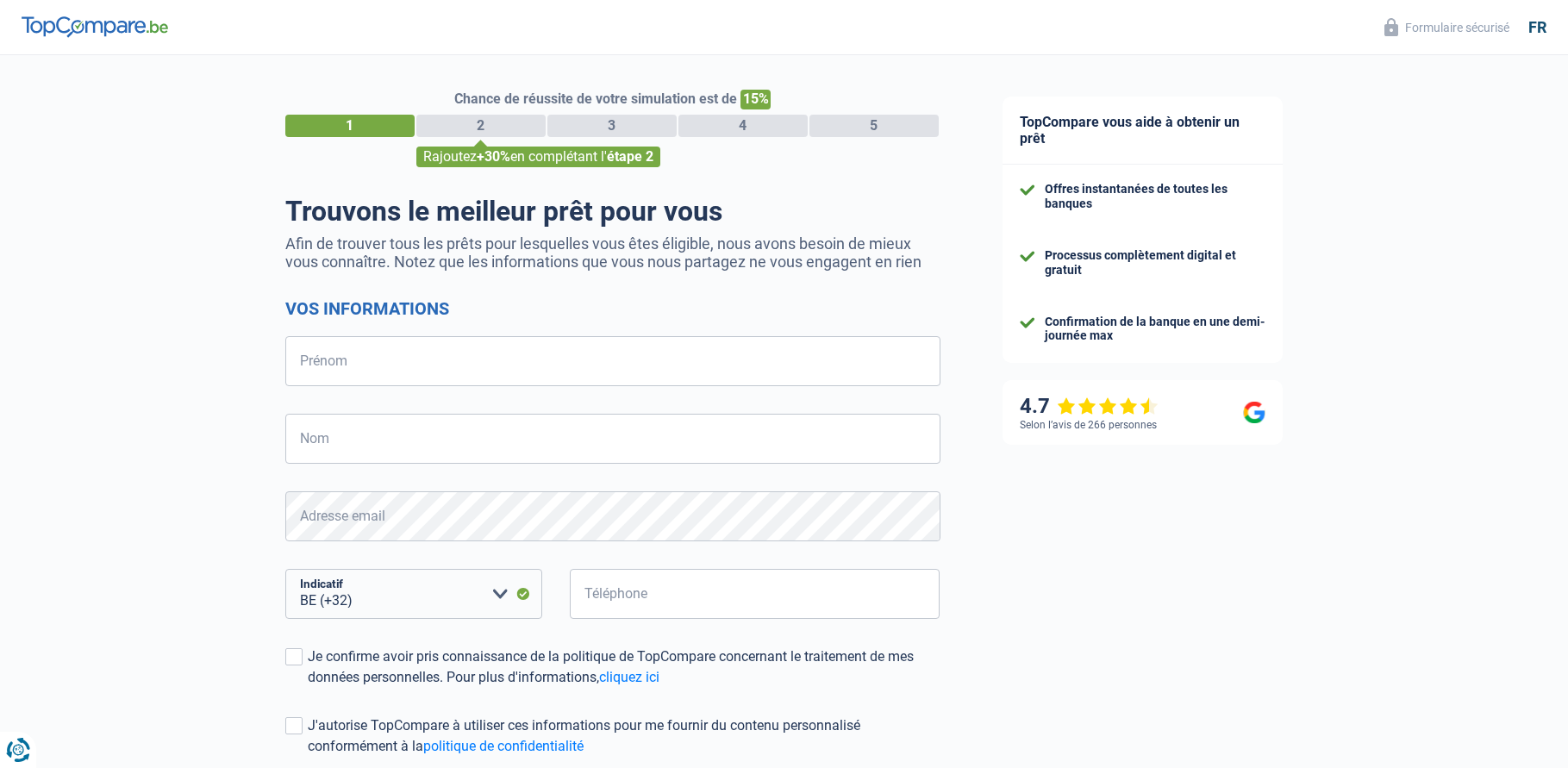
select select "32"
